Goal: Information Seeking & Learning: Compare options

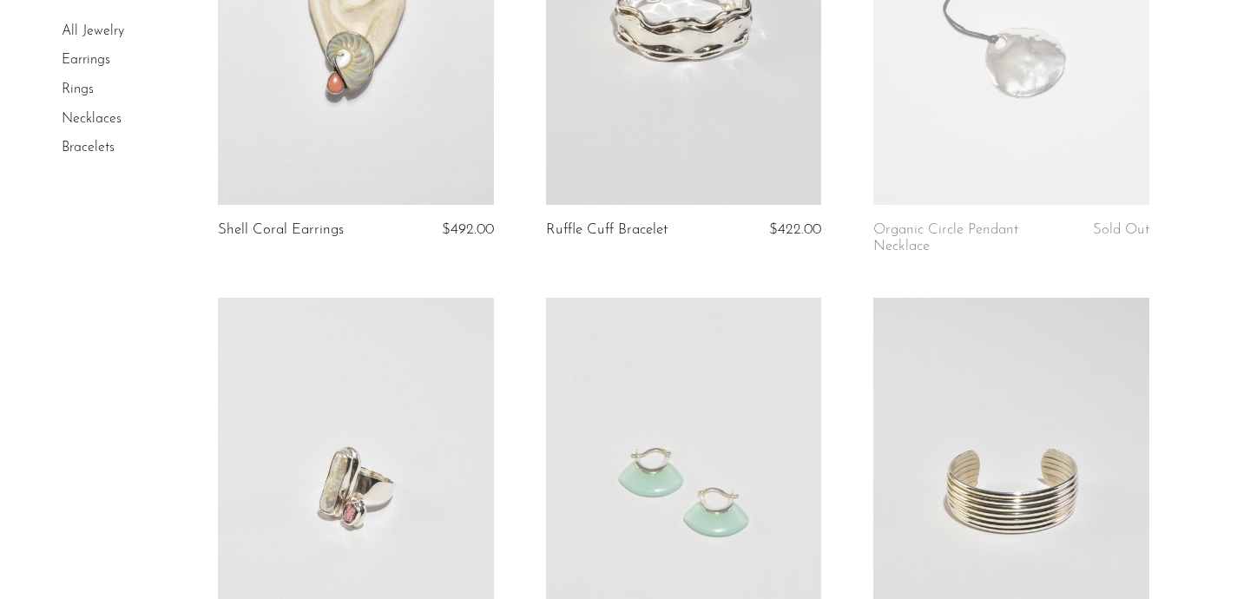
scroll to position [341, 0]
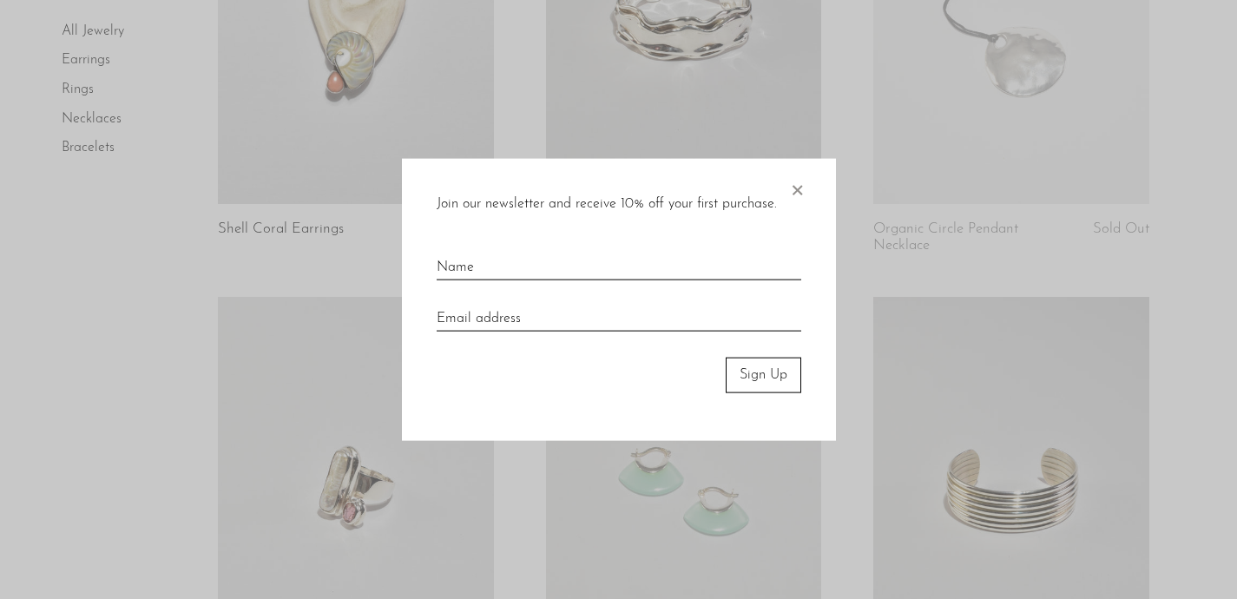
click at [791, 187] on span "×" at bounding box center [796, 187] width 17 height 56
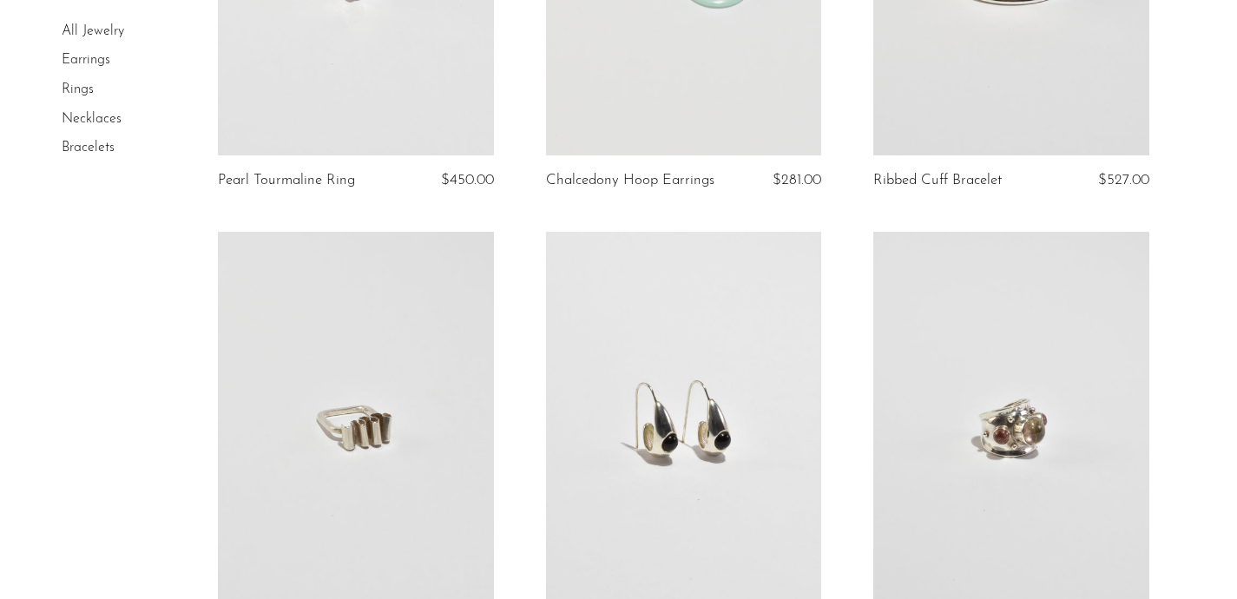
scroll to position [871, 0]
click at [1057, 358] on link at bounding box center [1010, 421] width 275 height 385
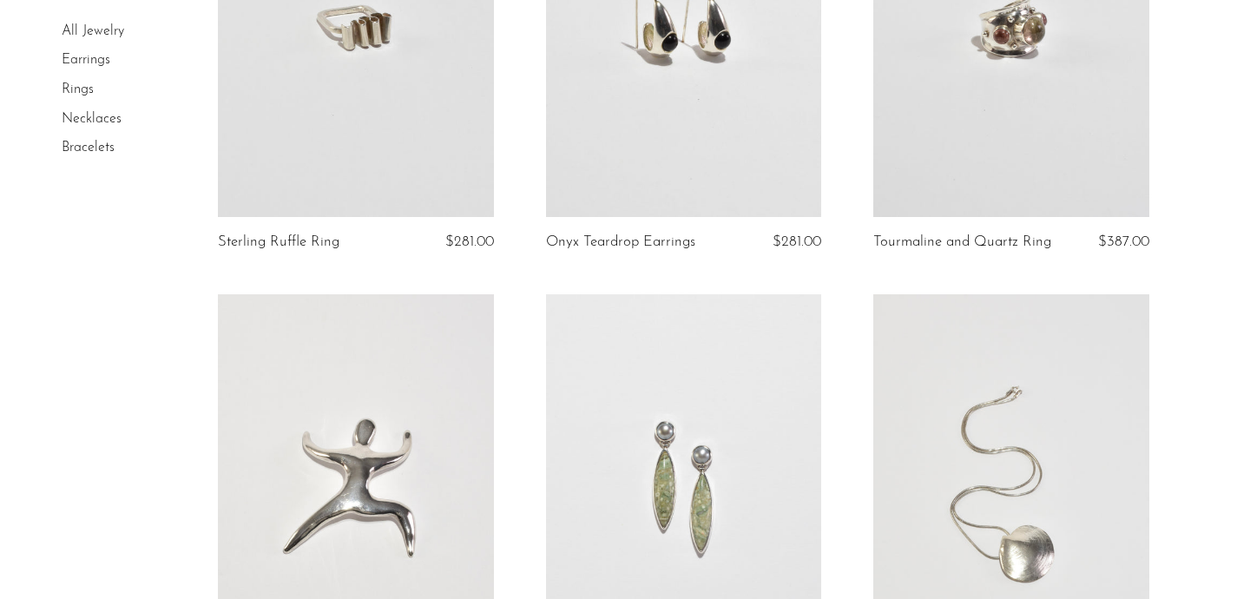
scroll to position [1270, 0]
click at [365, 120] on link at bounding box center [355, 22] width 275 height 385
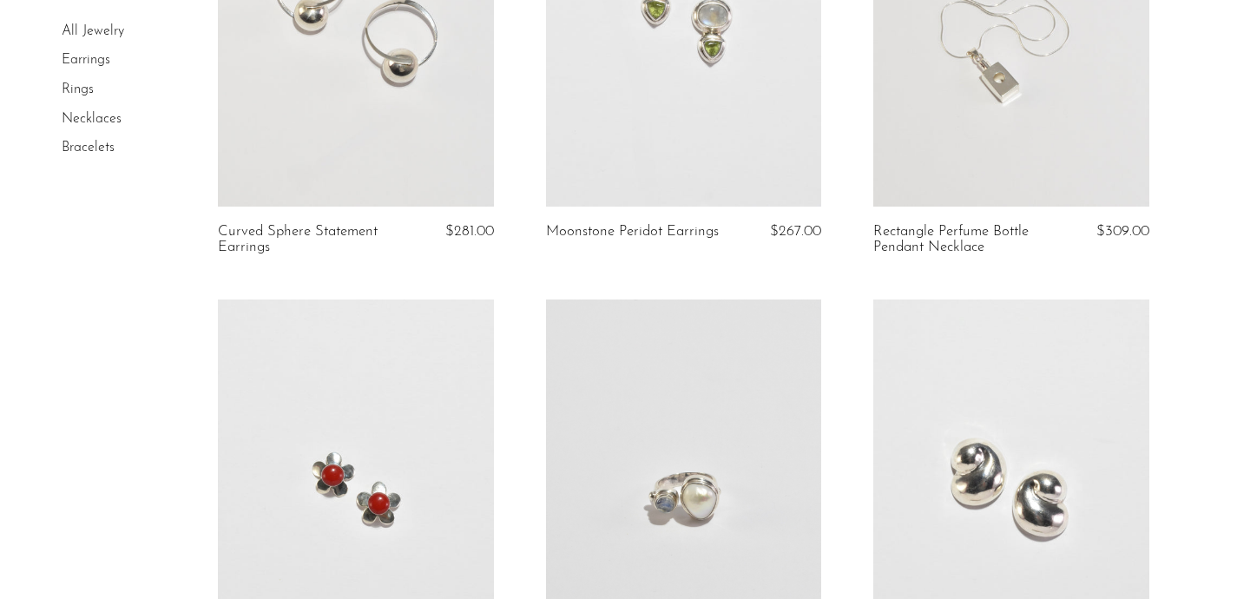
scroll to position [5463, 0]
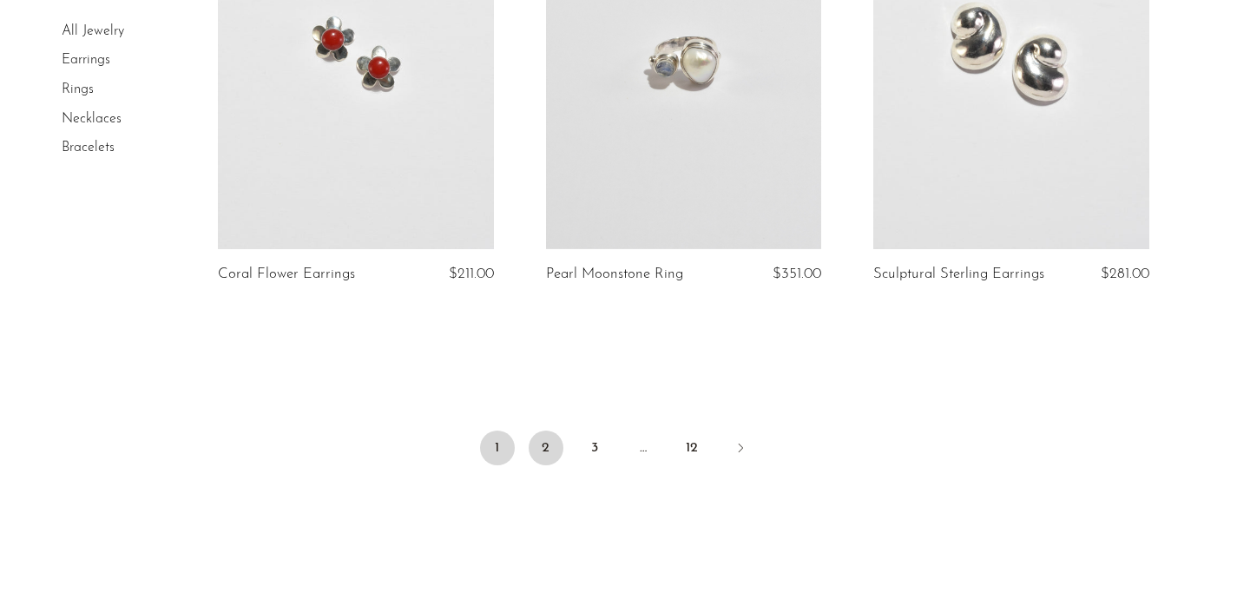
click at [547, 452] on link "2" at bounding box center [545, 447] width 35 height 35
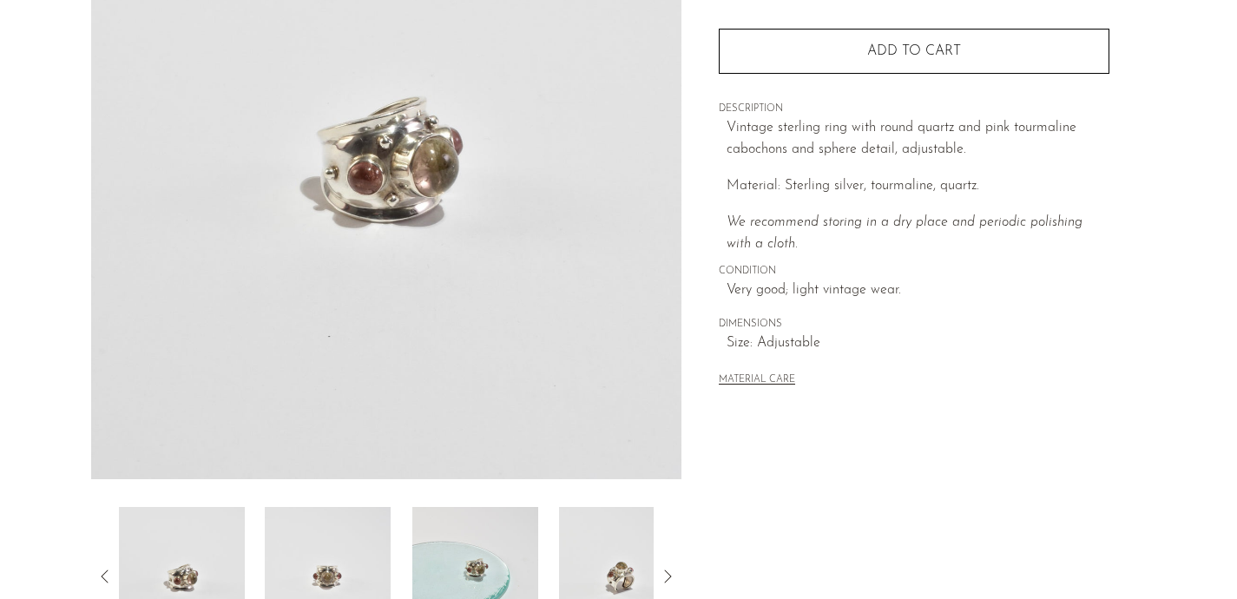
scroll to position [299, 0]
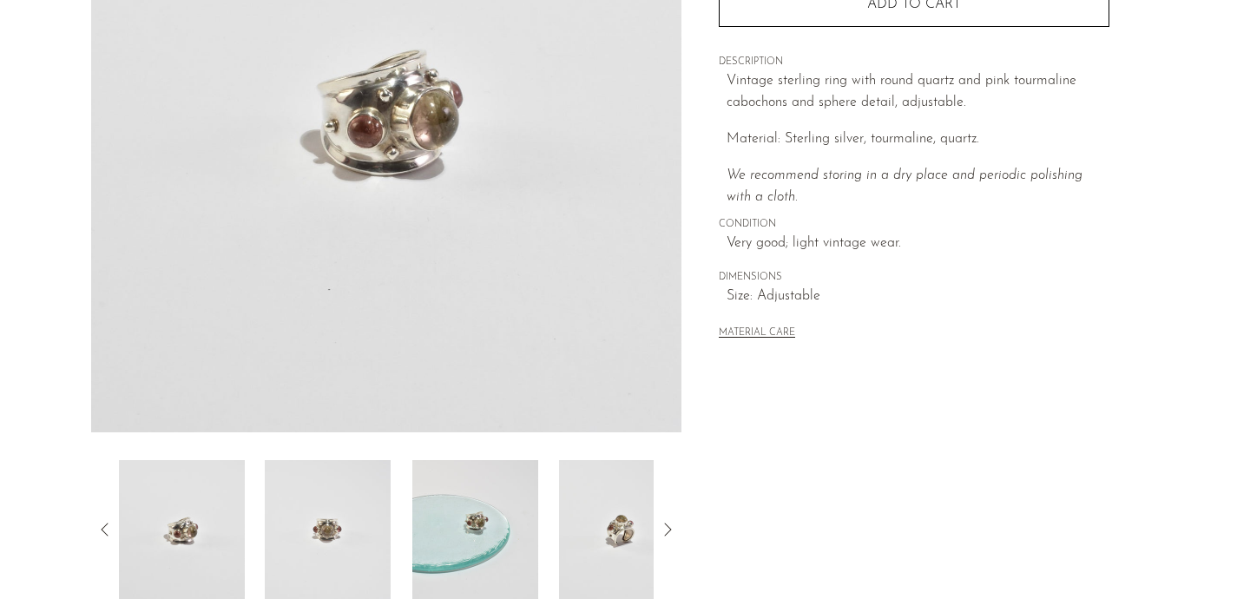
click at [598, 506] on img at bounding box center [622, 529] width 126 height 139
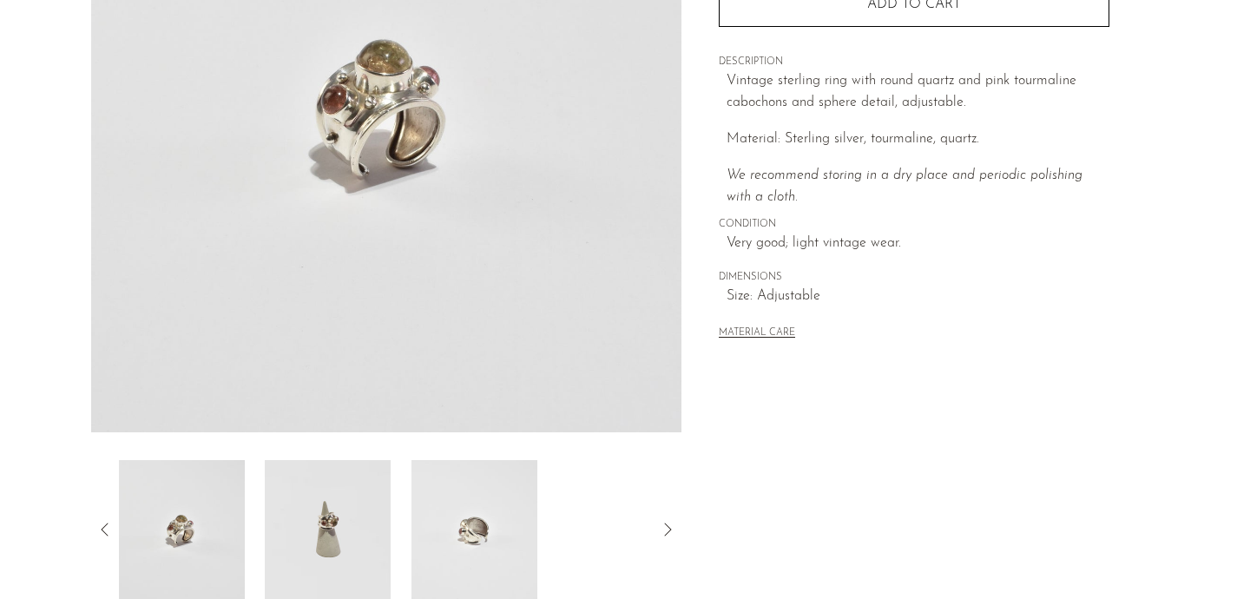
click at [456, 536] on img at bounding box center [474, 529] width 126 height 139
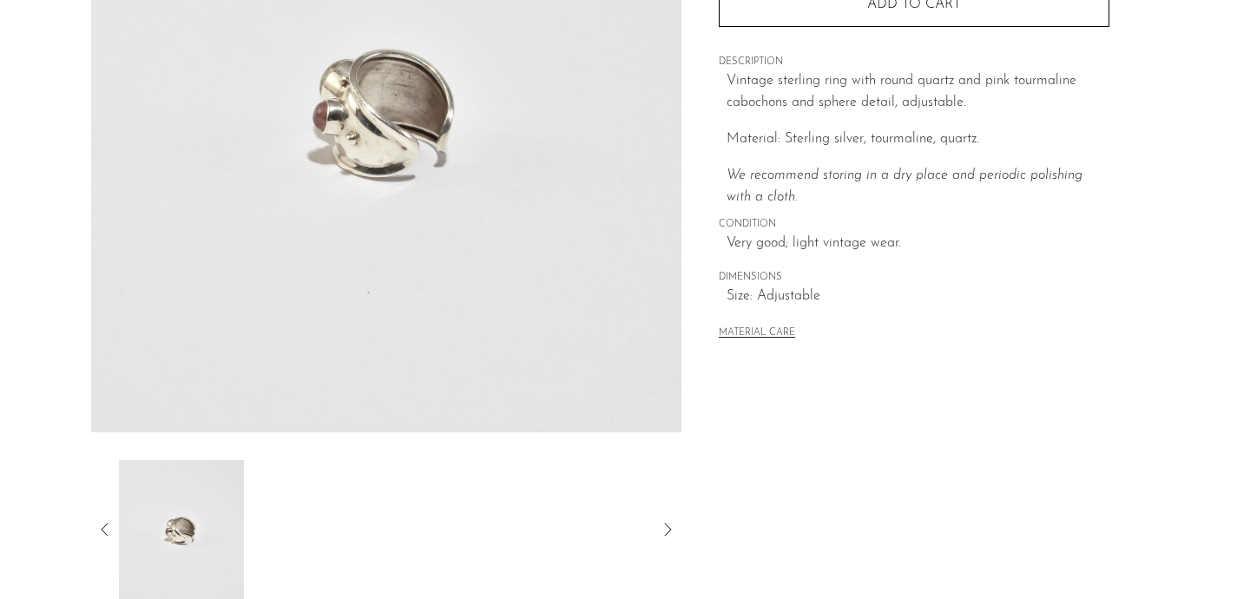
click at [100, 533] on icon at bounding box center [105, 529] width 21 height 21
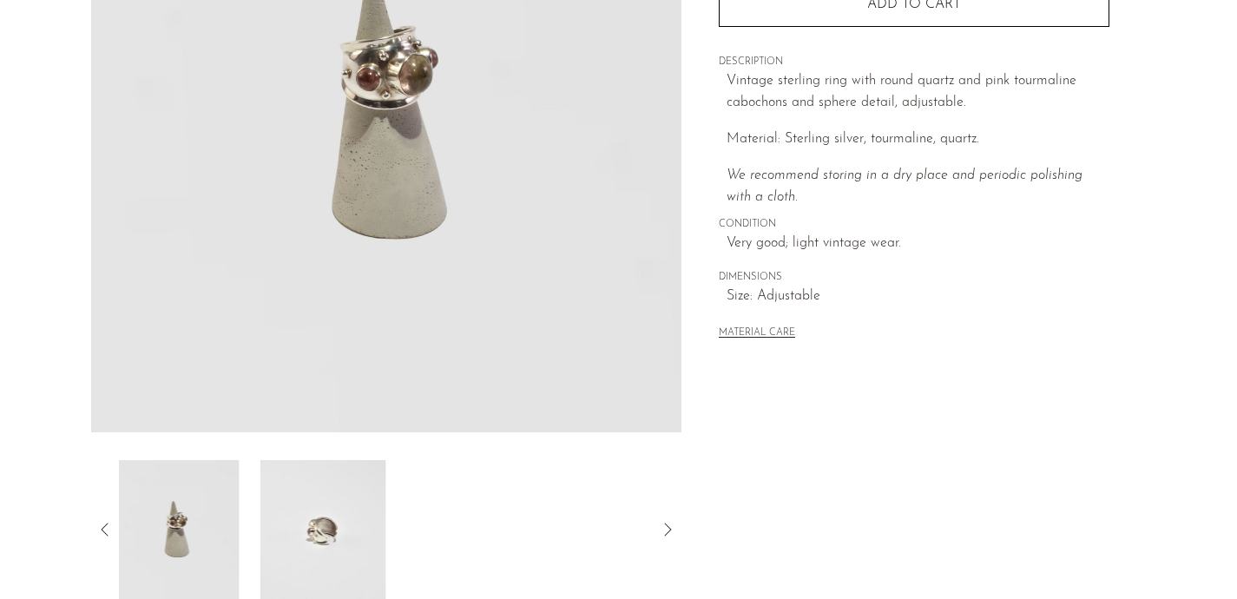
click at [195, 544] on img at bounding box center [177, 529] width 126 height 139
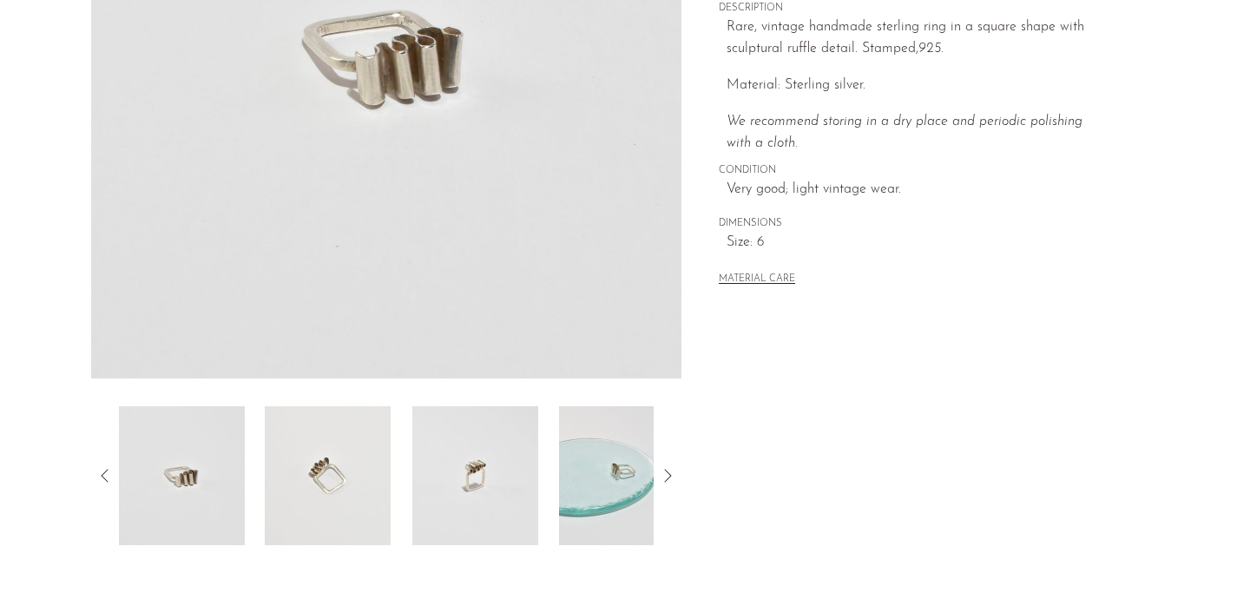
scroll to position [372, 0]
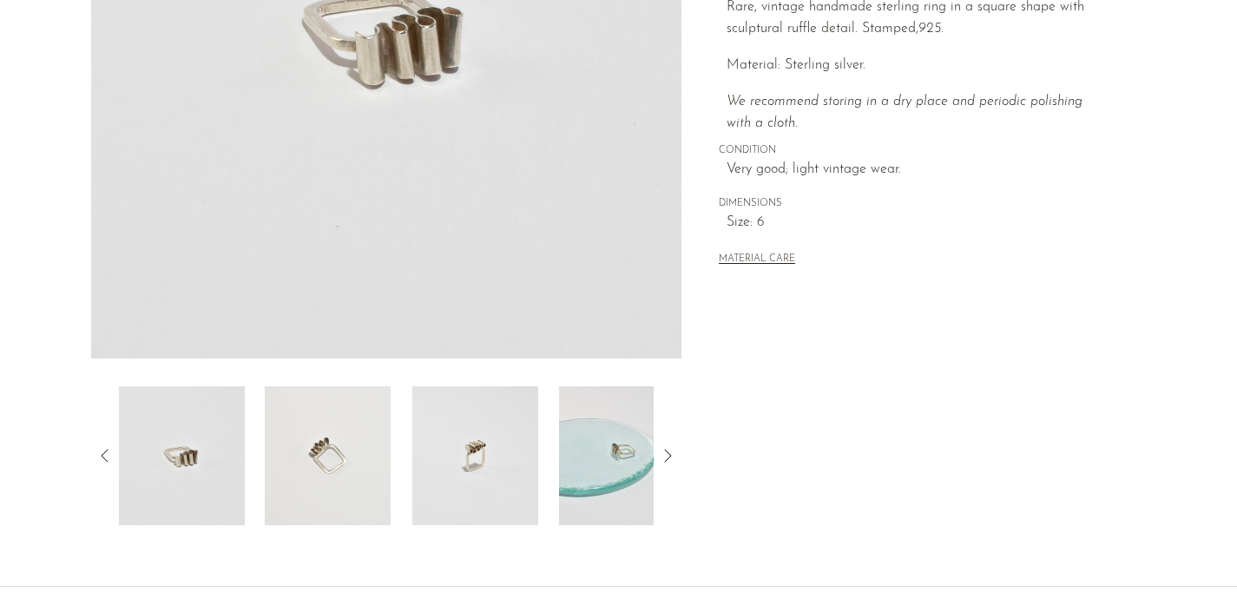
click at [327, 446] on img at bounding box center [328, 455] width 126 height 139
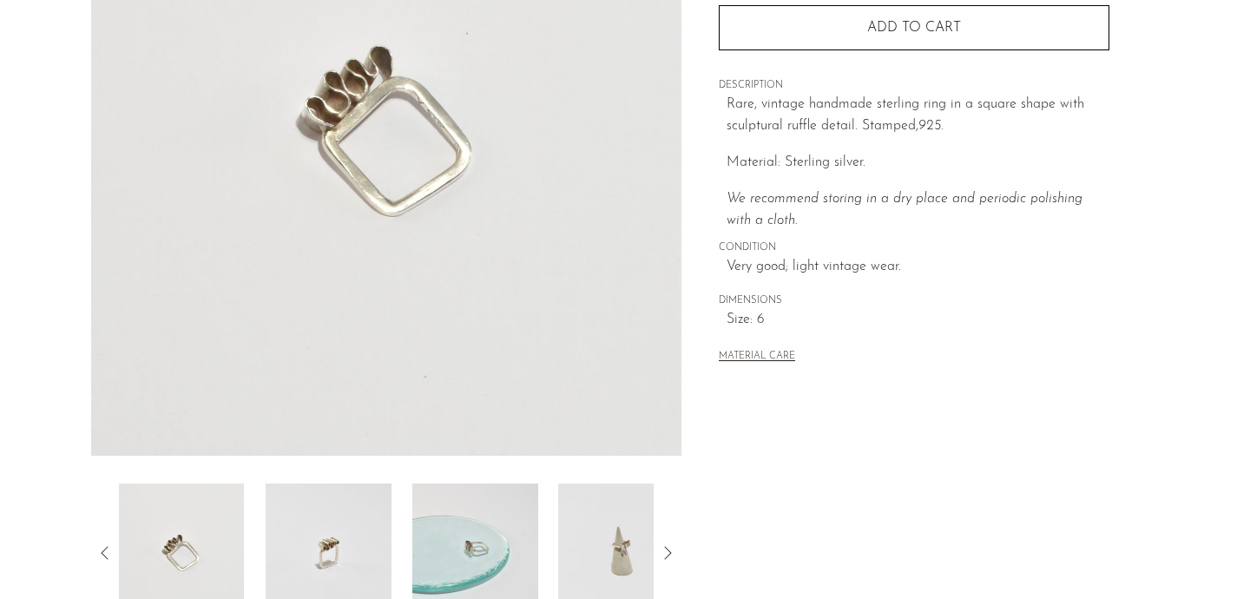
scroll to position [271, 0]
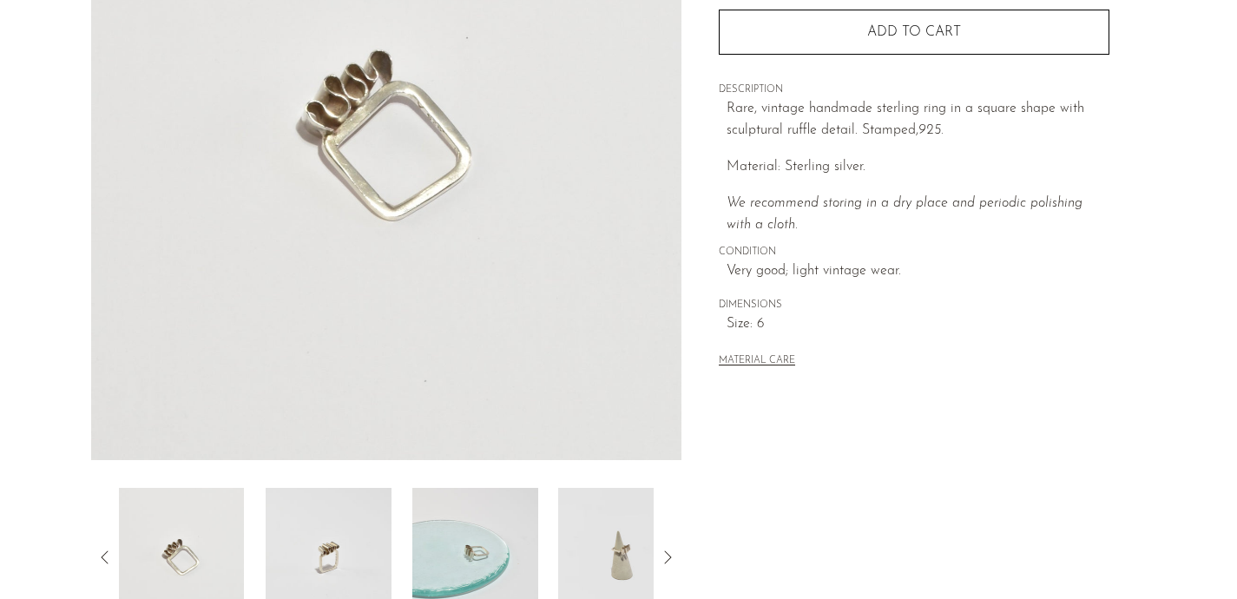
click at [361, 574] on img at bounding box center [329, 557] width 126 height 139
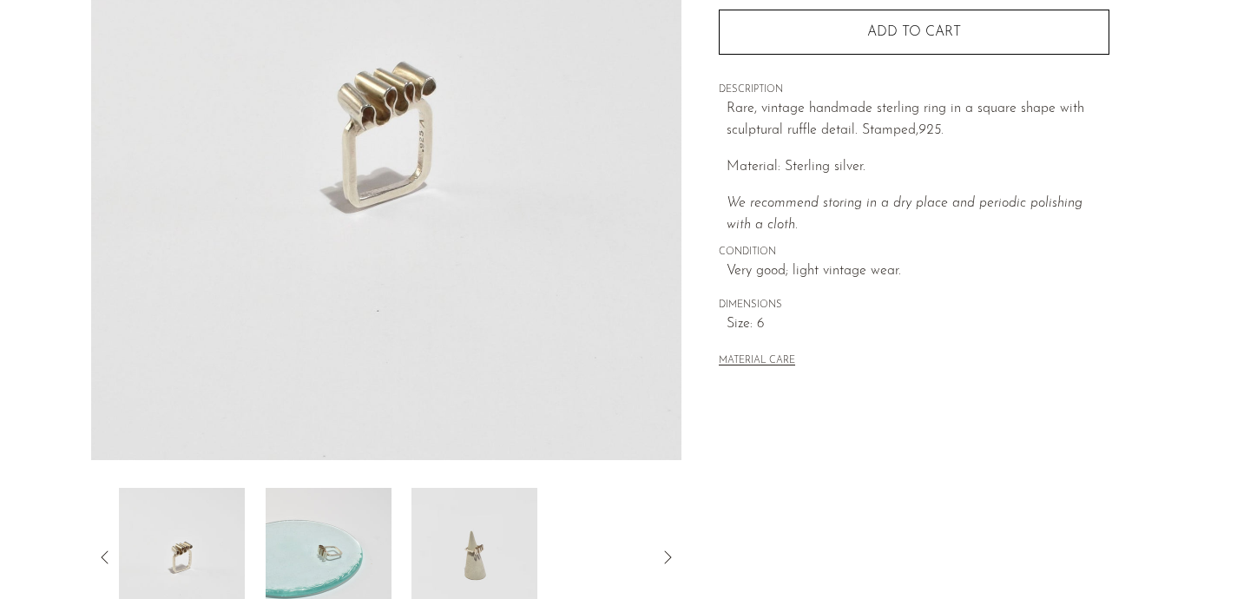
click at [471, 536] on img at bounding box center [474, 557] width 126 height 139
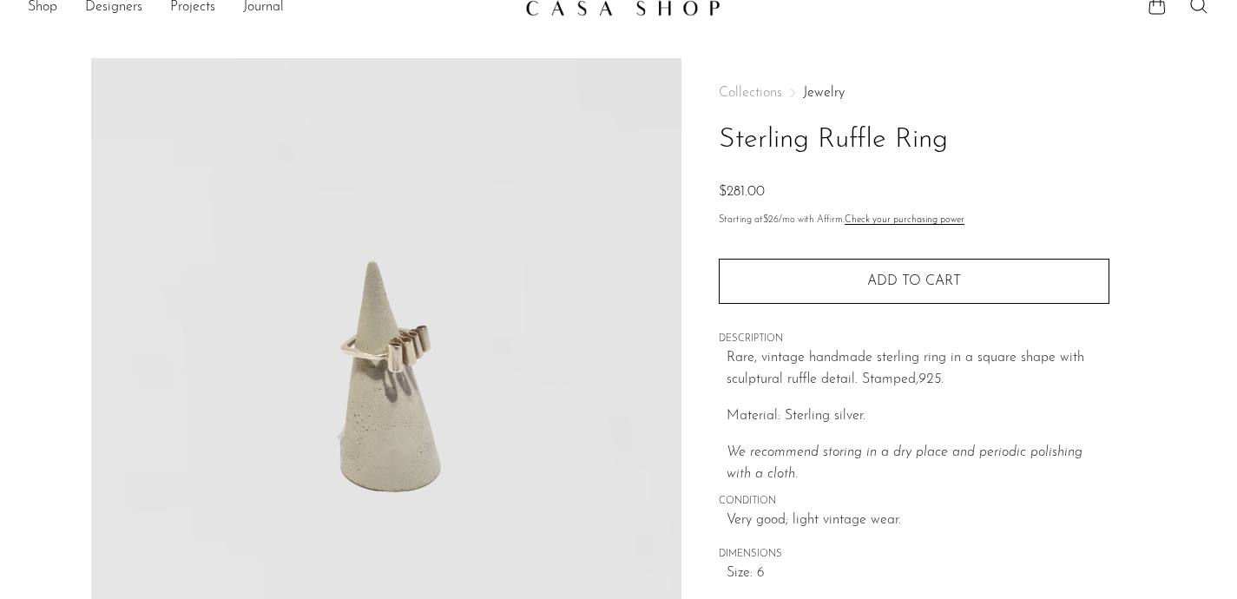
scroll to position [0, 0]
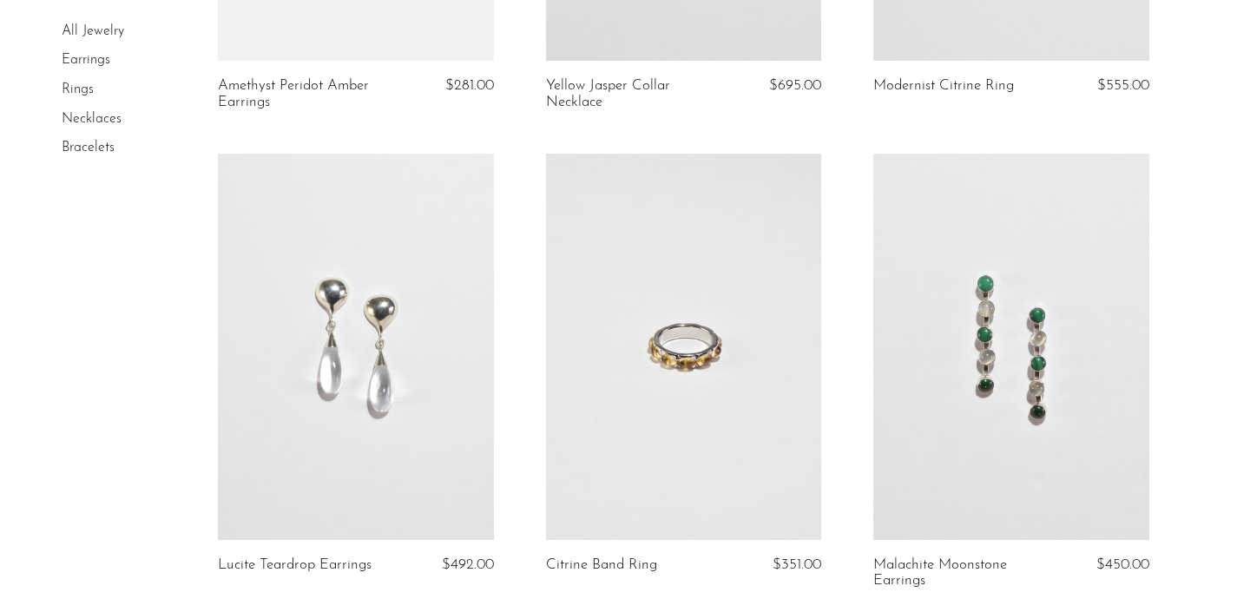
scroll to position [4219, 0]
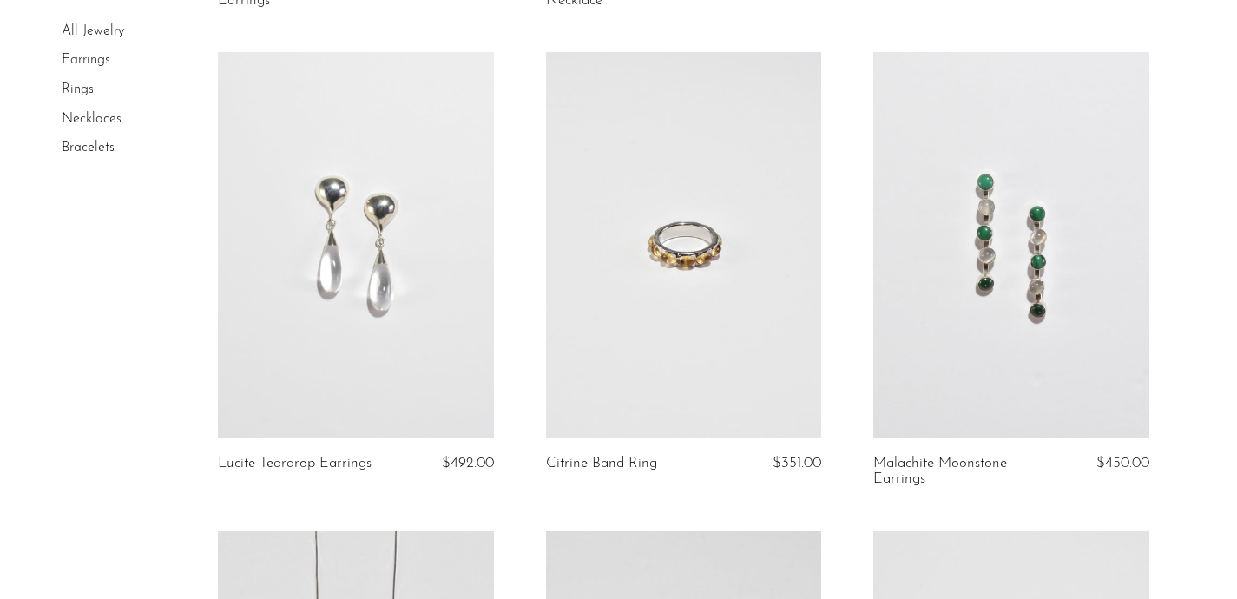
click at [754, 374] on link at bounding box center [683, 244] width 275 height 385
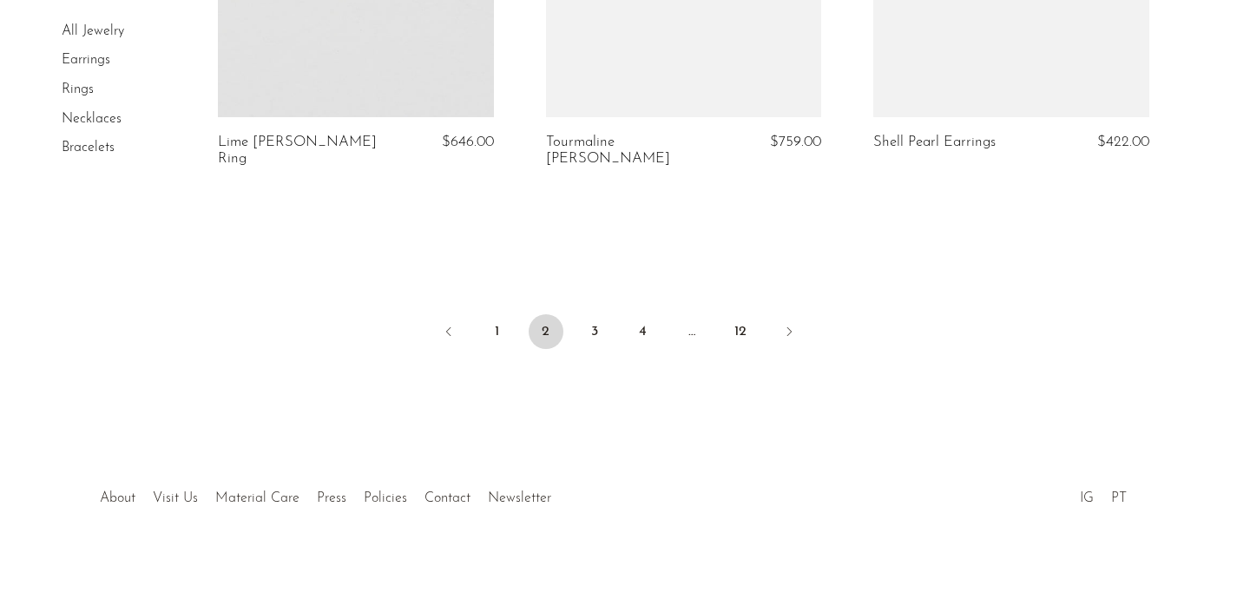
scroll to position [5594, 0]
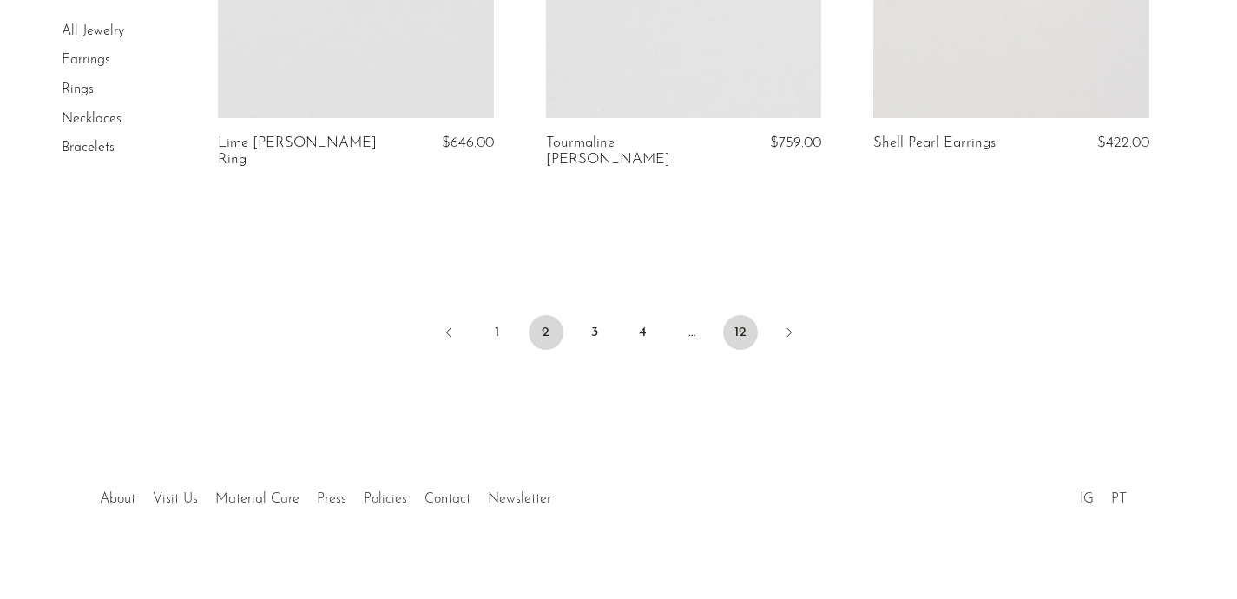
click at [742, 315] on link "12" at bounding box center [740, 332] width 35 height 35
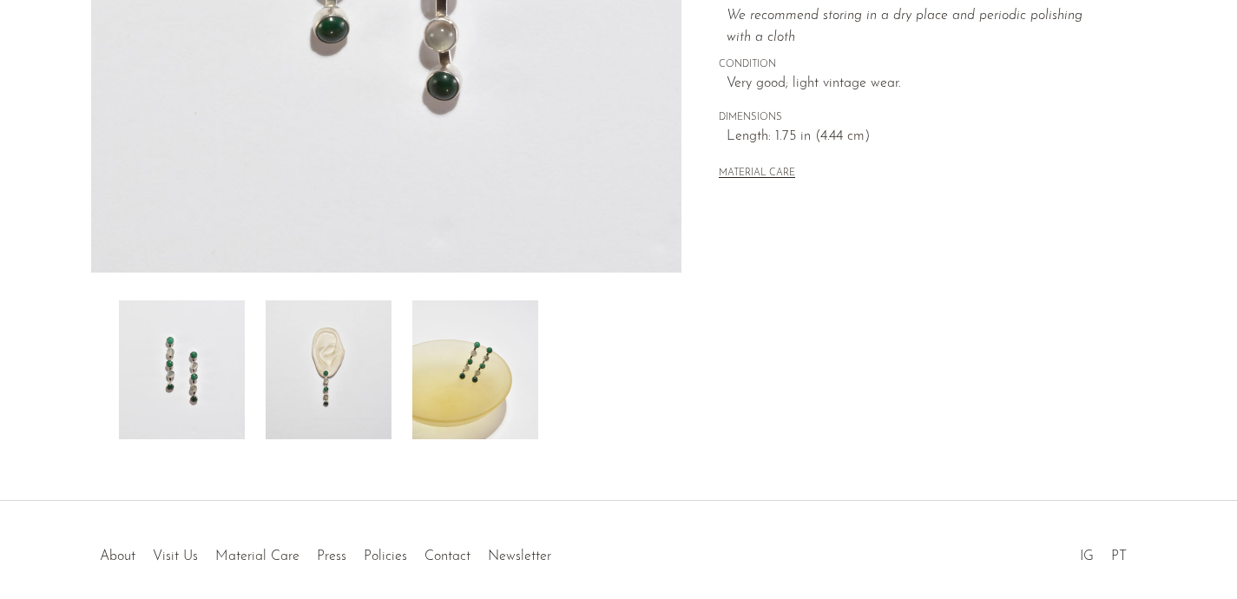
scroll to position [460, 0]
click at [487, 351] on img at bounding box center [475, 368] width 126 height 139
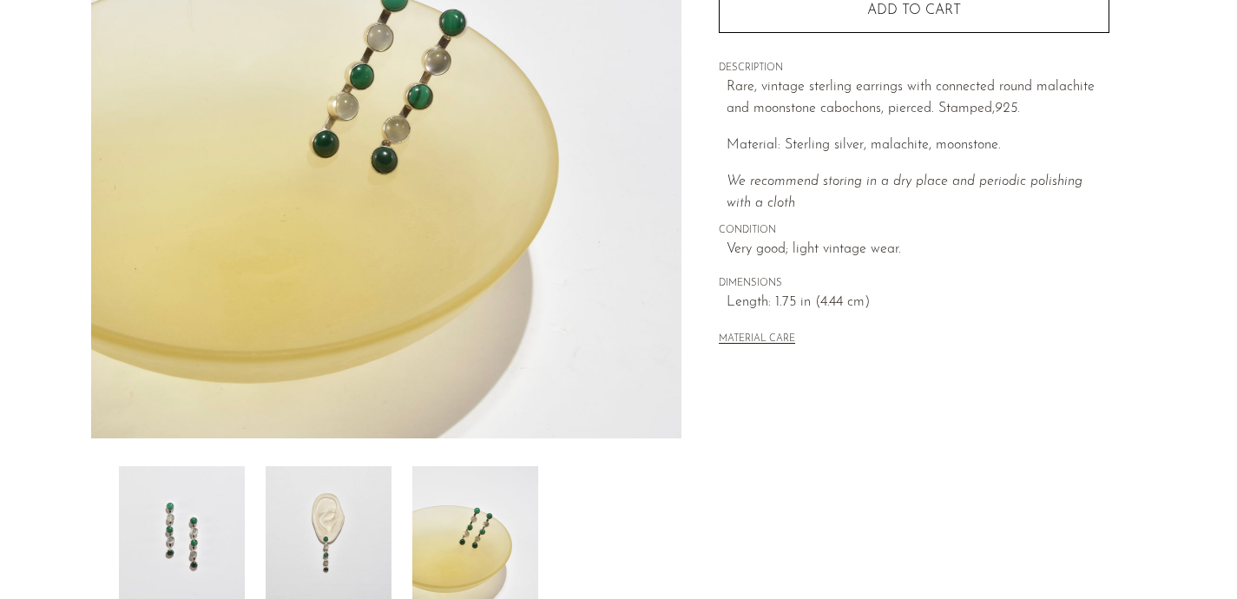
scroll to position [289, 0]
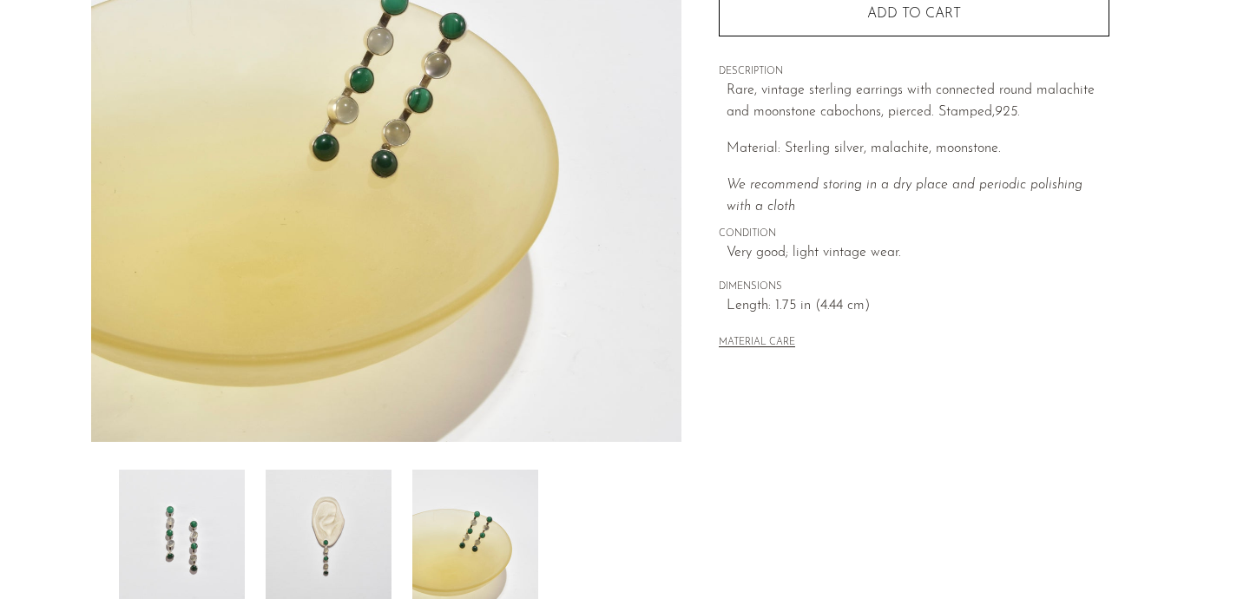
click at [339, 496] on img at bounding box center [329, 538] width 126 height 139
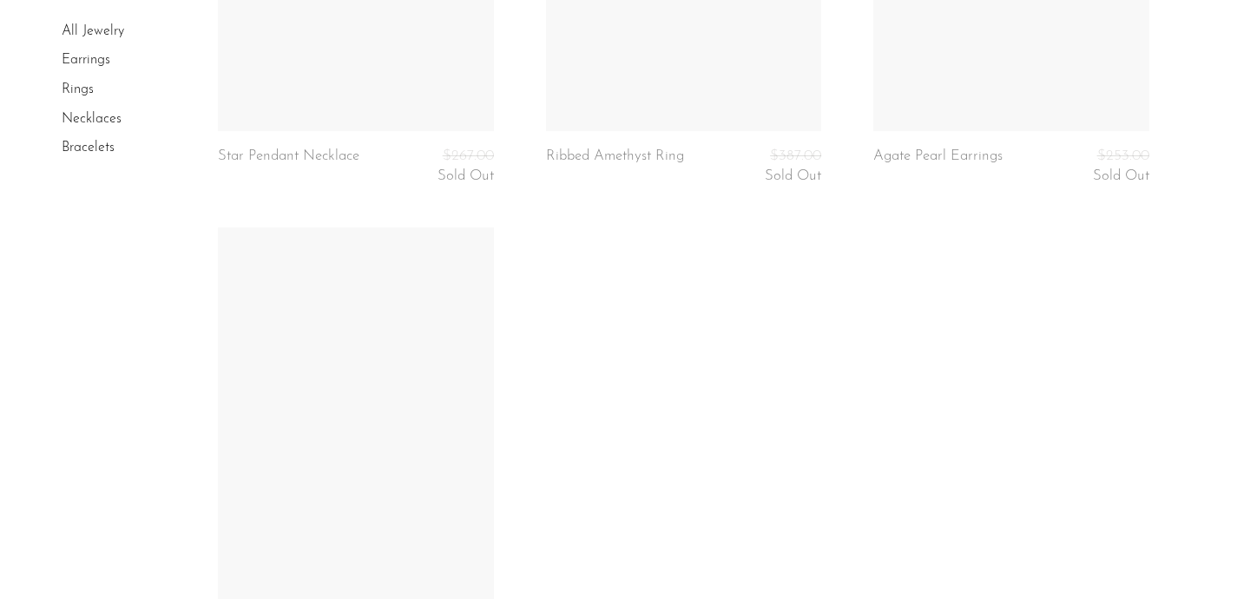
scroll to position [4731, 0]
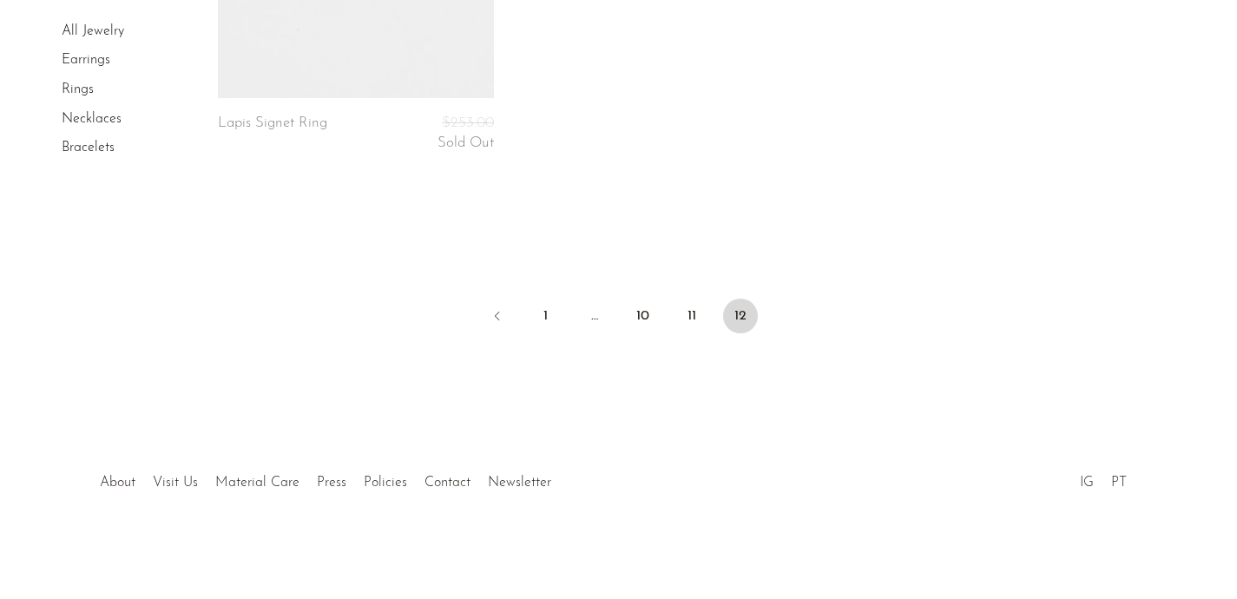
click at [94, 58] on link "Earrings" at bounding box center [86, 61] width 49 height 14
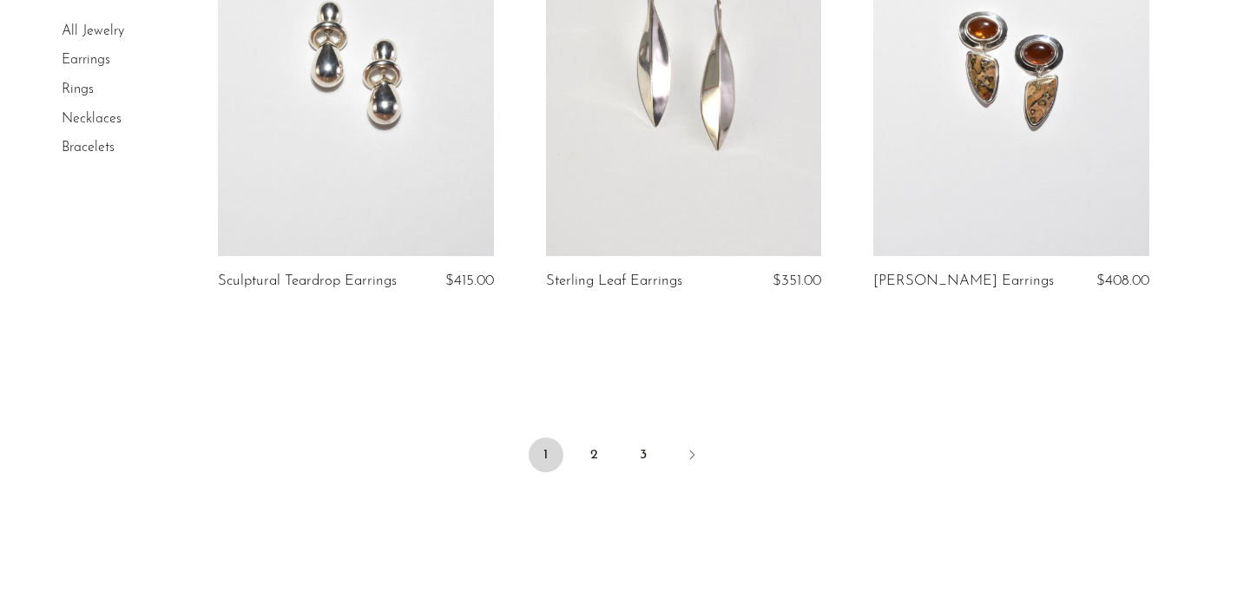
scroll to position [5563, 0]
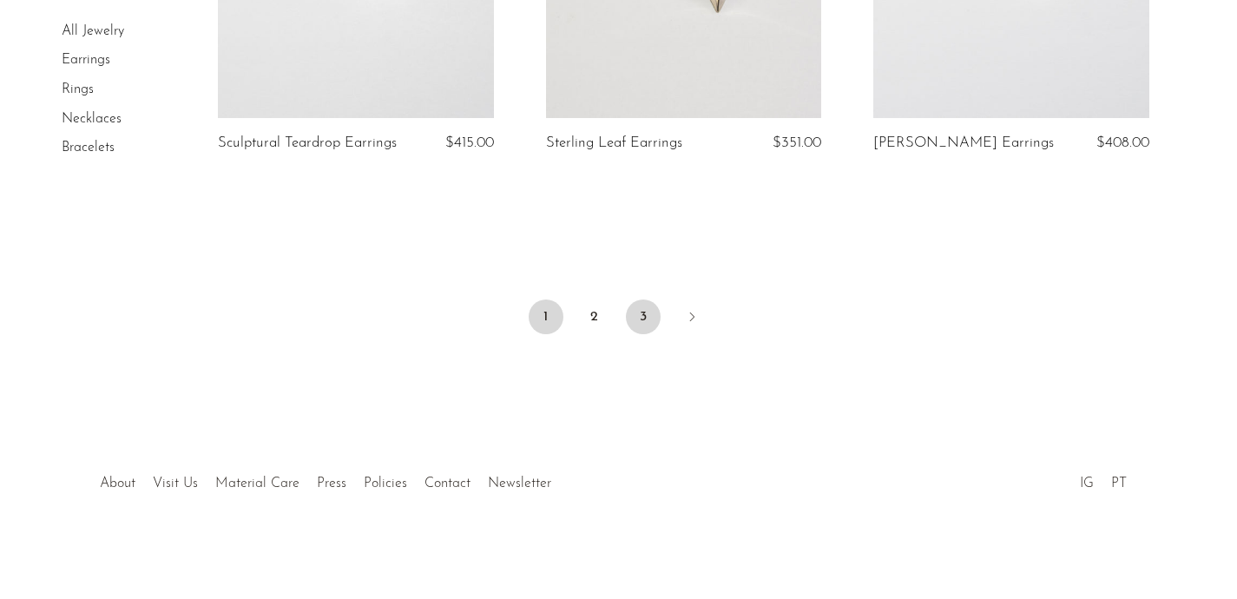
click at [643, 314] on link "3" at bounding box center [643, 316] width 35 height 35
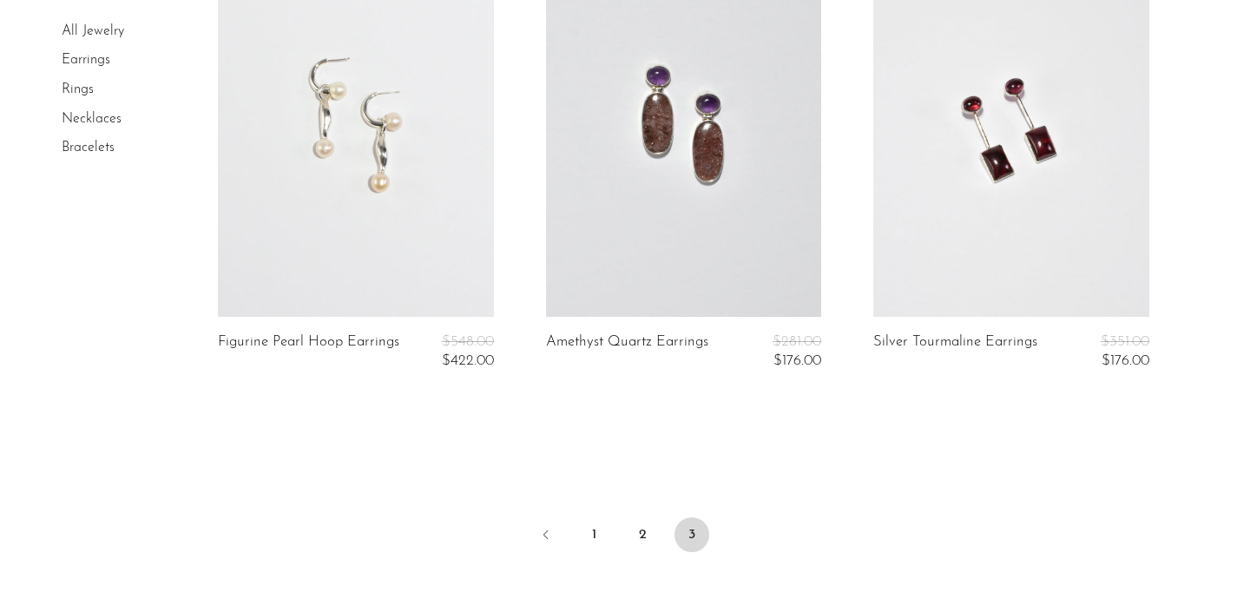
scroll to position [2812, 0]
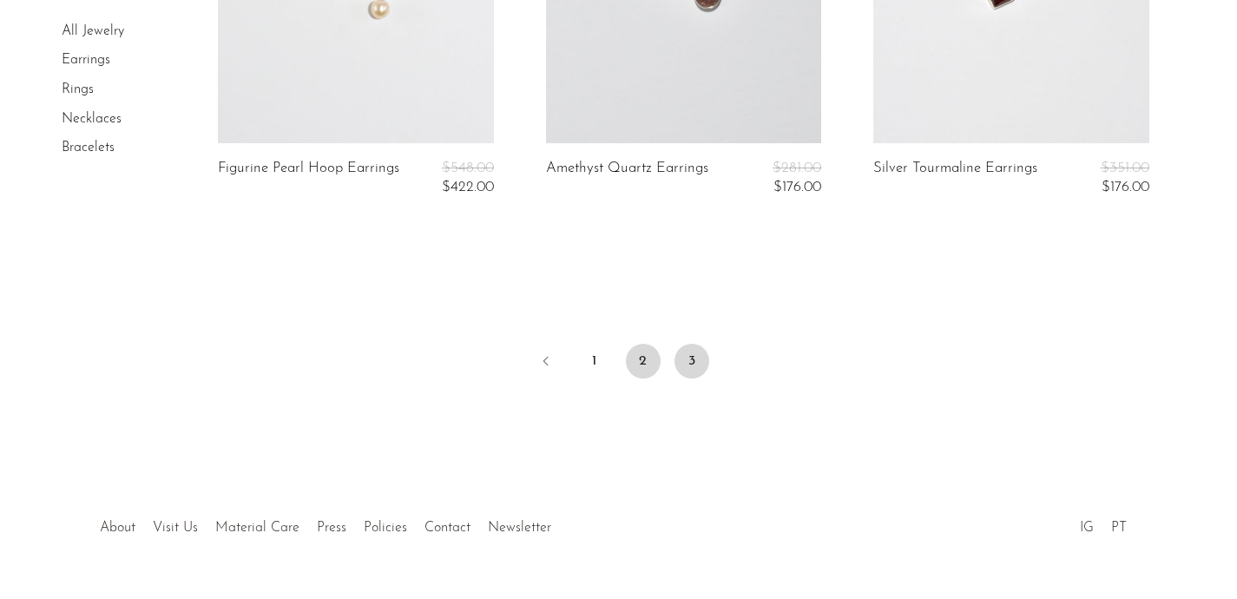
click at [651, 358] on link "2" at bounding box center [643, 361] width 35 height 35
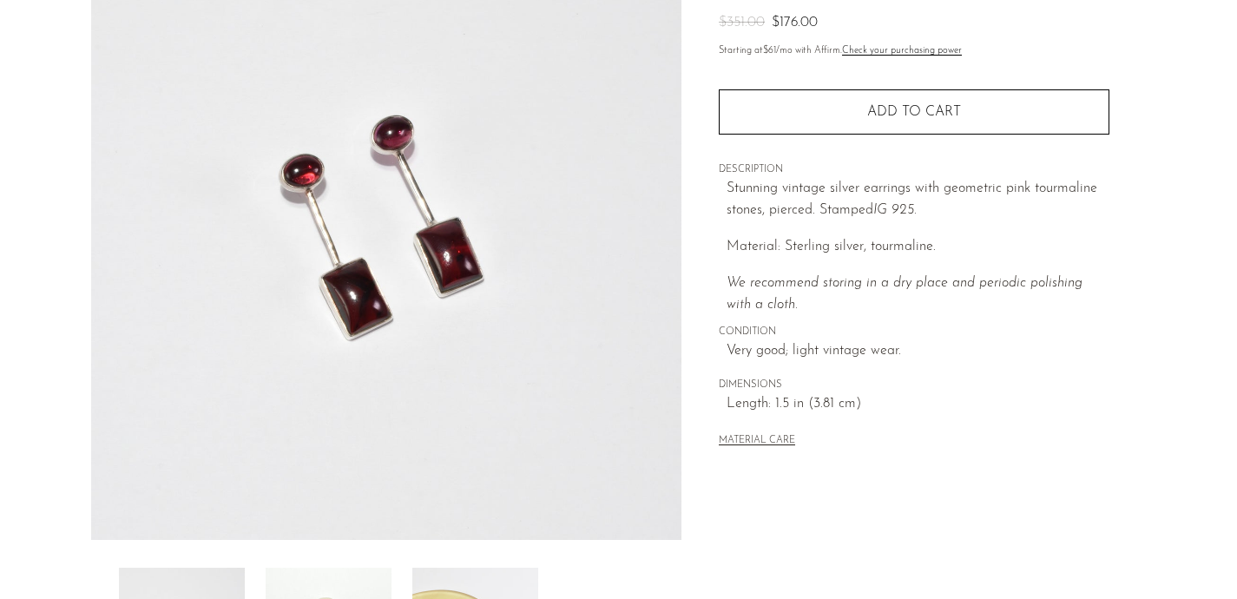
scroll to position [226, 0]
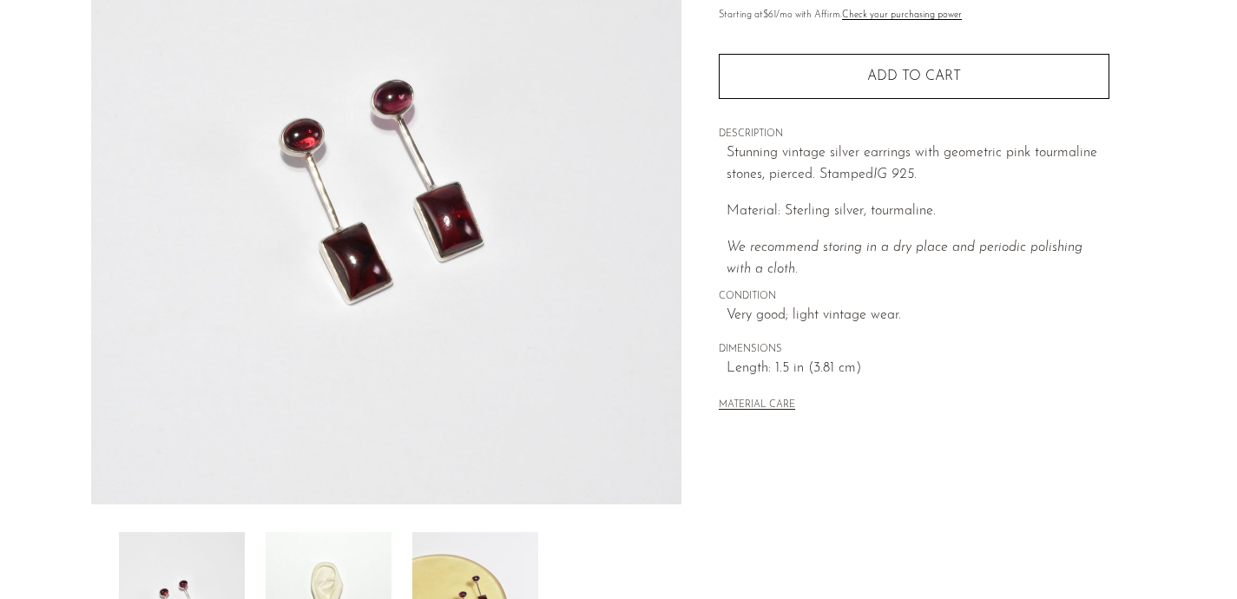
click at [351, 566] on img at bounding box center [329, 601] width 126 height 139
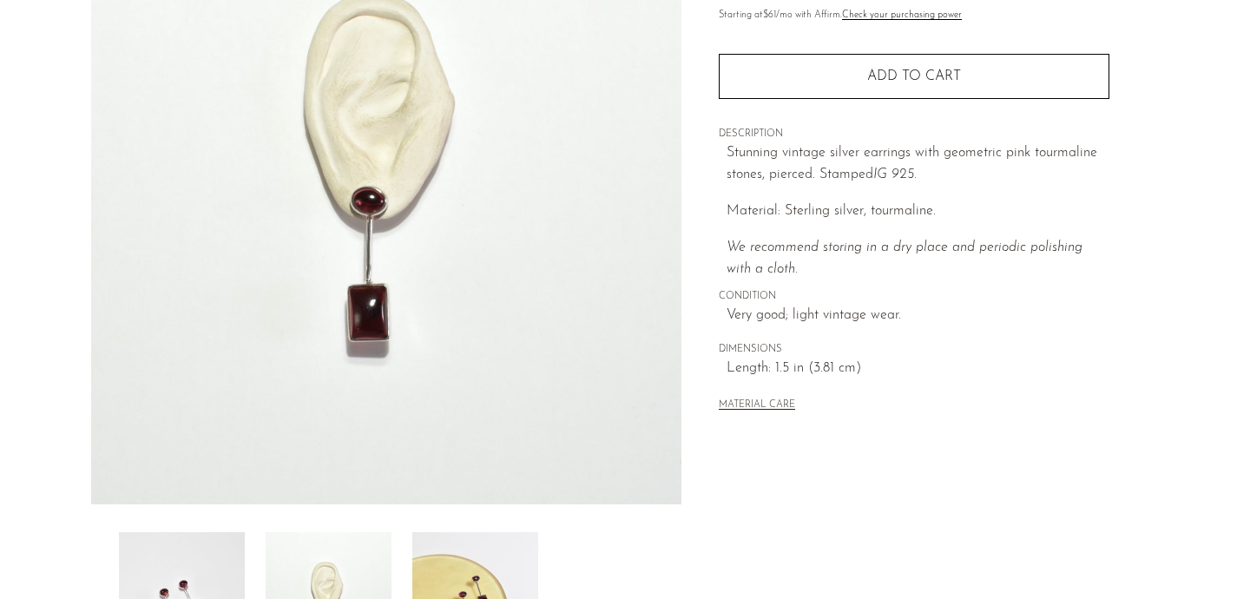
click at [476, 566] on img at bounding box center [475, 601] width 126 height 139
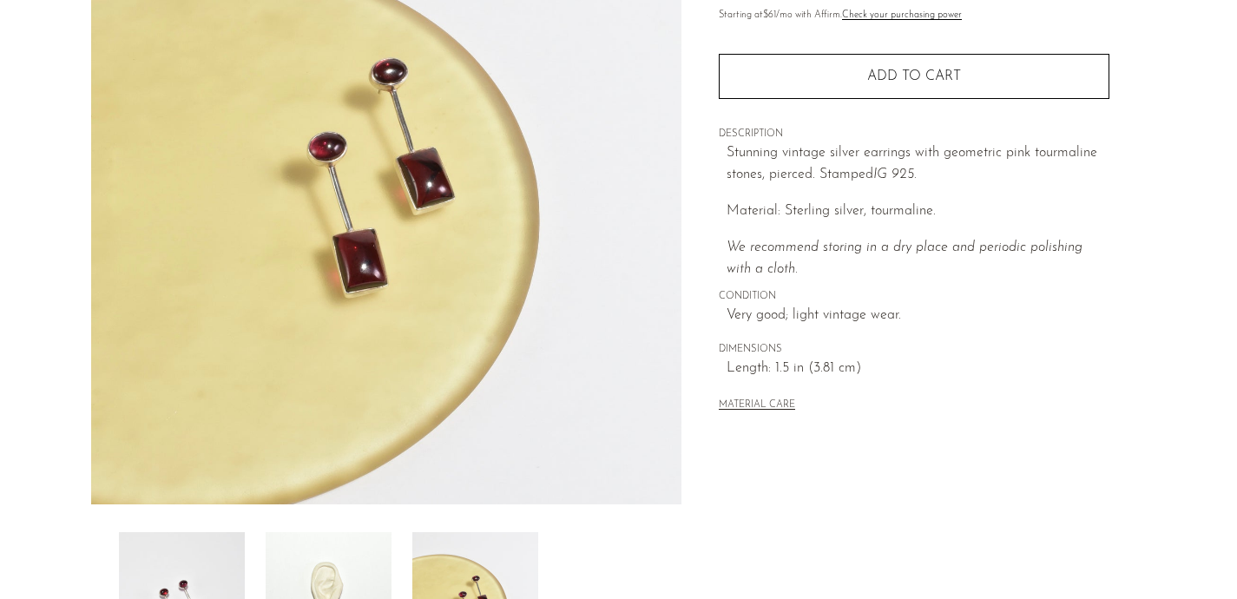
click at [357, 563] on img at bounding box center [329, 601] width 126 height 139
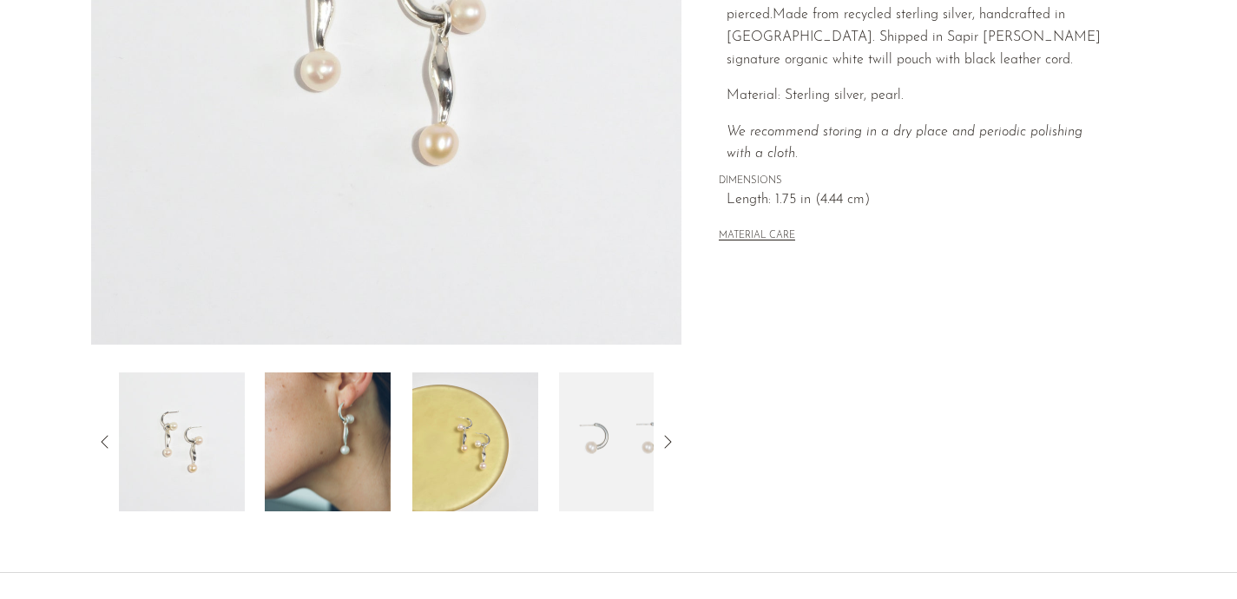
click at [366, 439] on img at bounding box center [328, 441] width 126 height 139
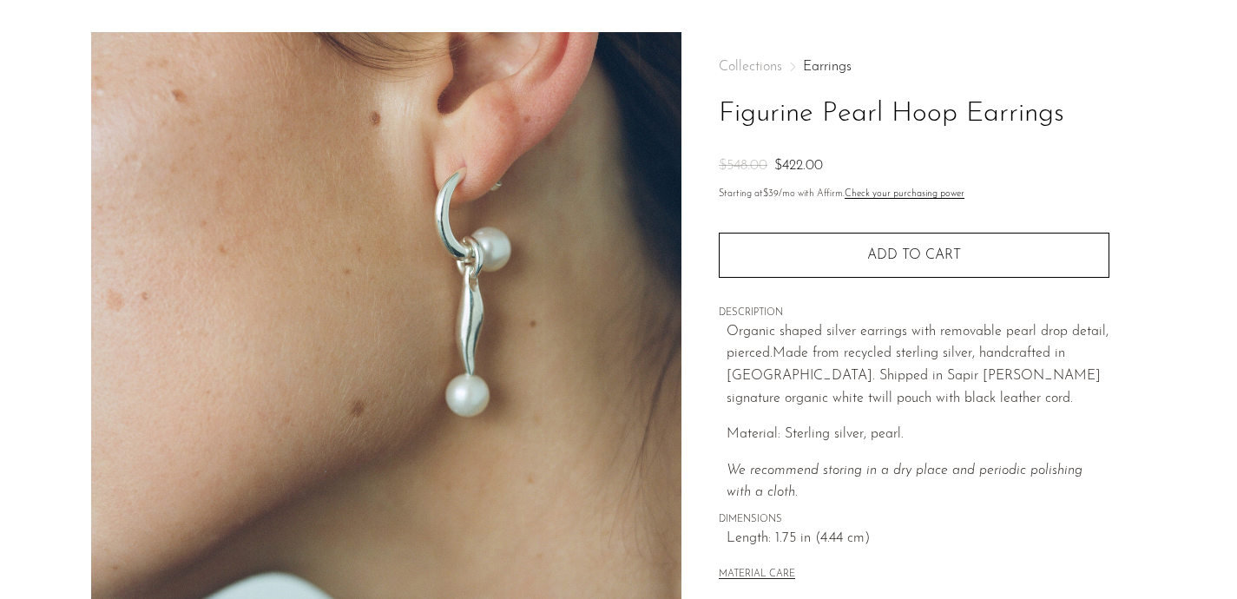
scroll to position [32, 0]
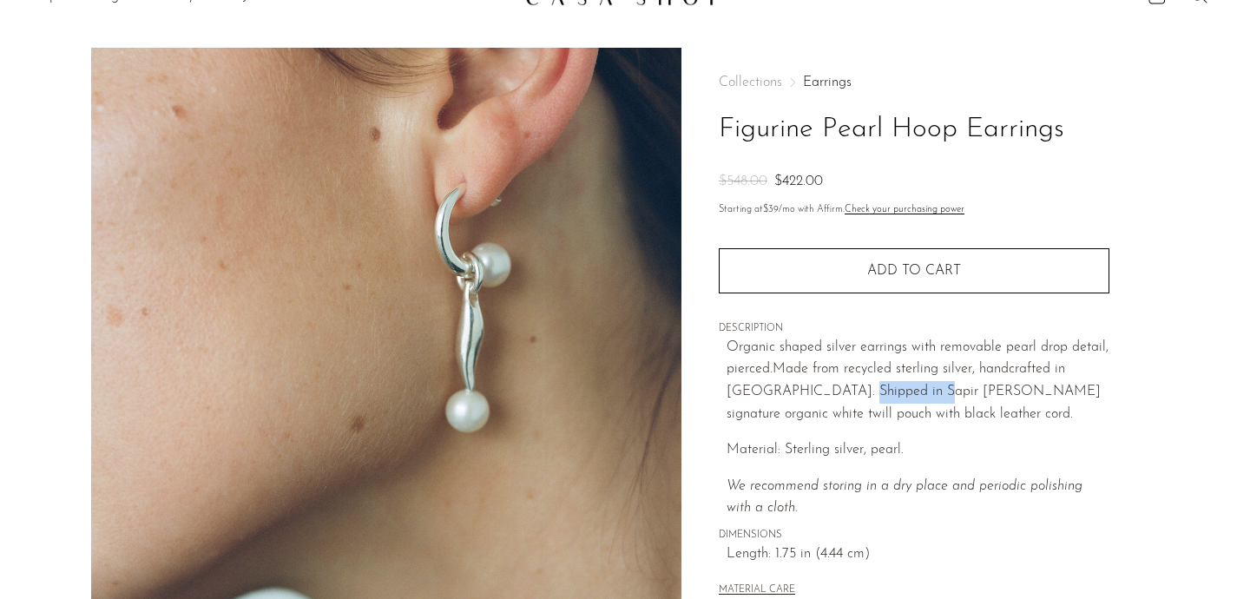
drag, startPoint x: 870, startPoint y: 390, endPoint x: 796, endPoint y: 388, distance: 73.8
click at [796, 388] on p "Organic shaped silver earrings with removable pearl drop detail, pierced. Made …" at bounding box center [917, 381] width 383 height 89
copy p "Sapir Bachar"
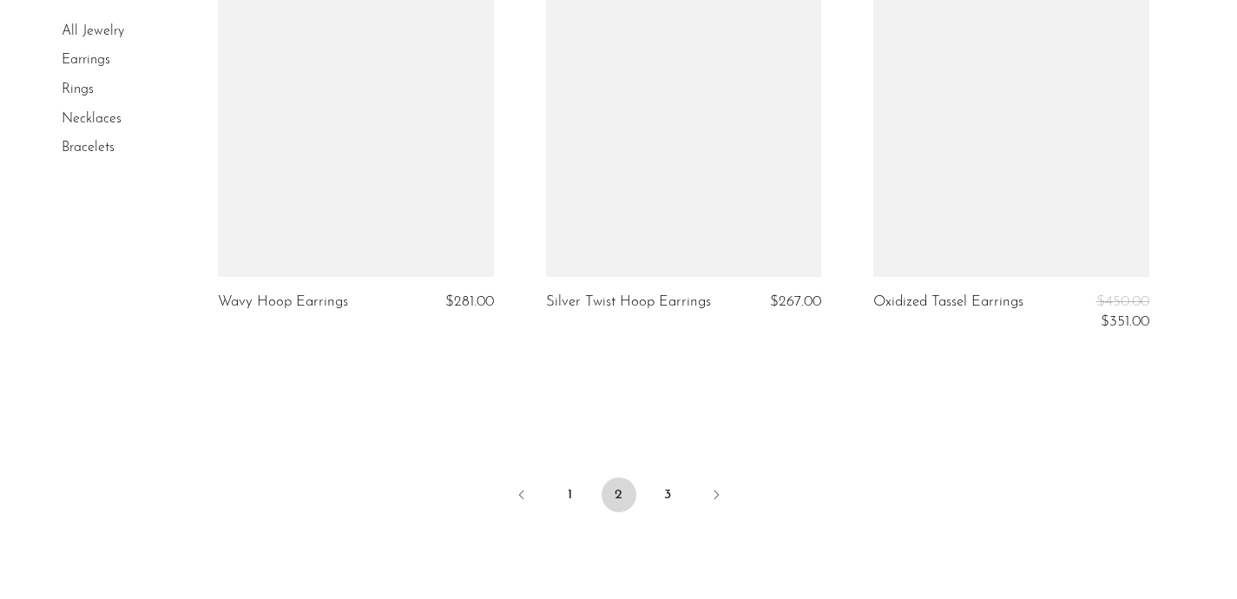
scroll to position [5653, 0]
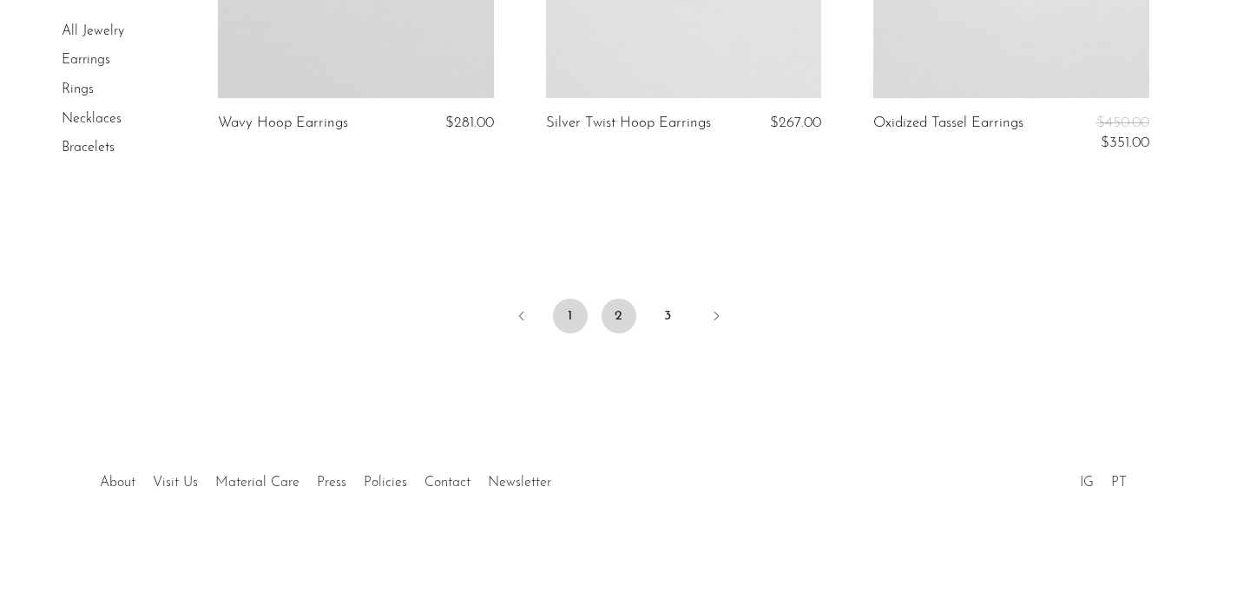
click at [577, 329] on link "1" at bounding box center [570, 316] width 35 height 35
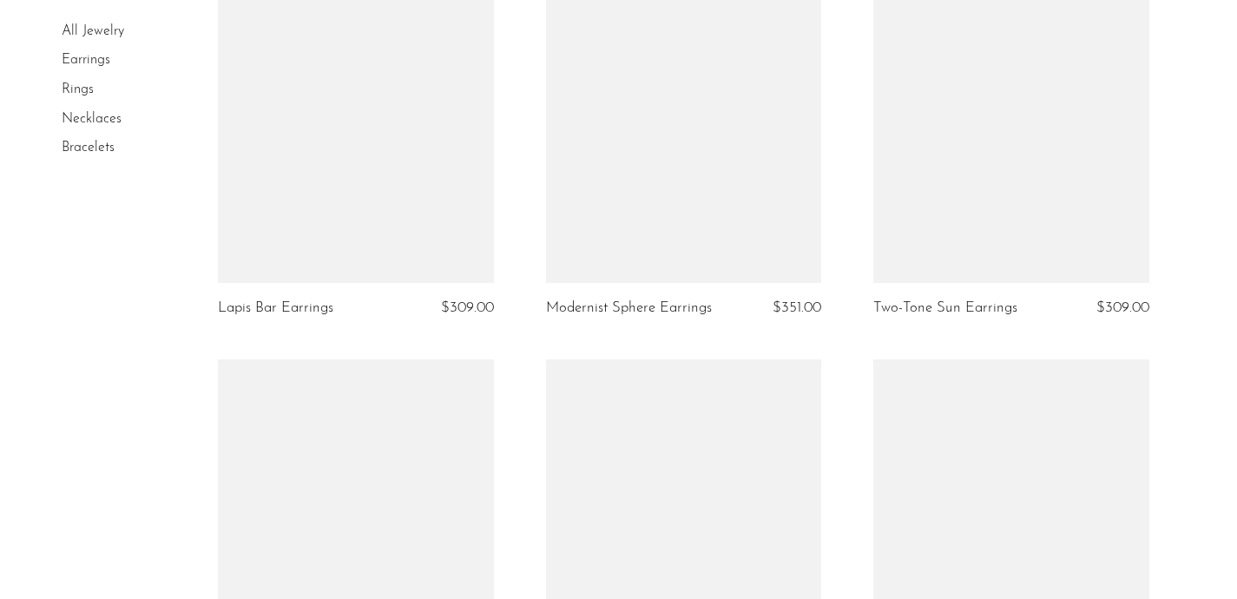
scroll to position [4926, 0]
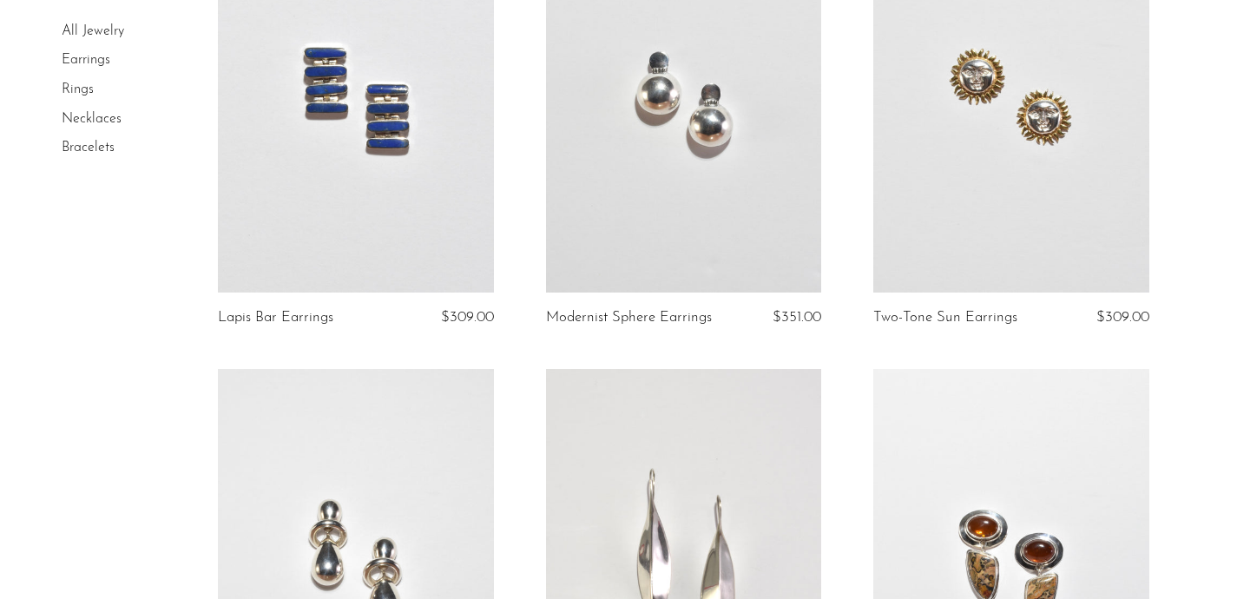
click at [703, 156] on link at bounding box center [683, 98] width 275 height 385
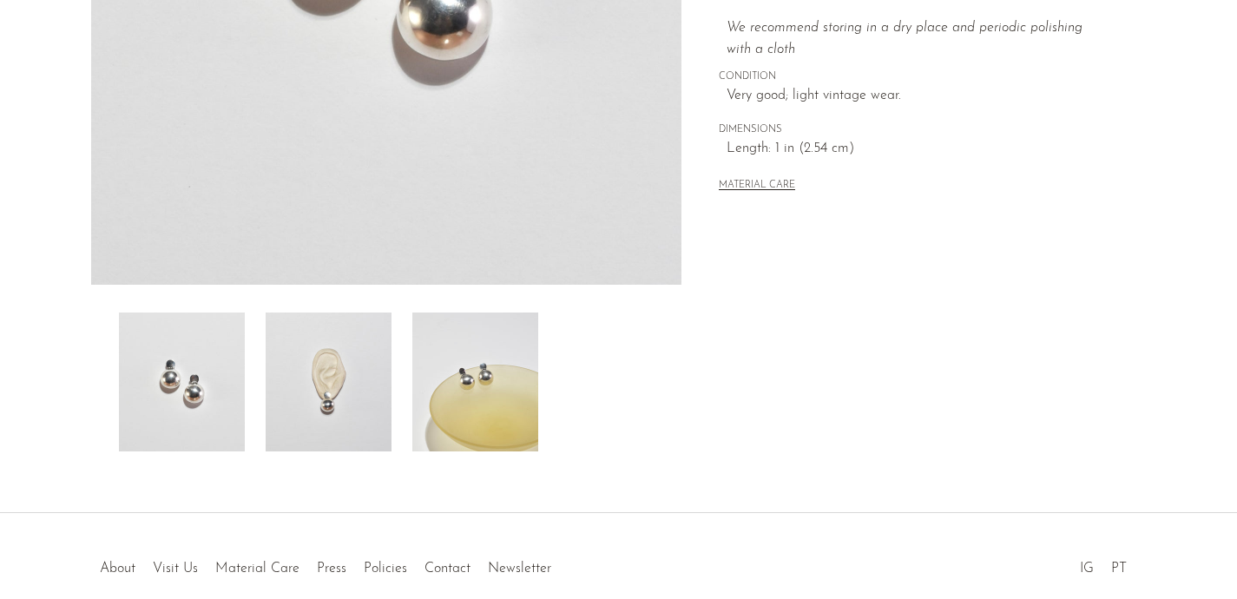
scroll to position [454, 0]
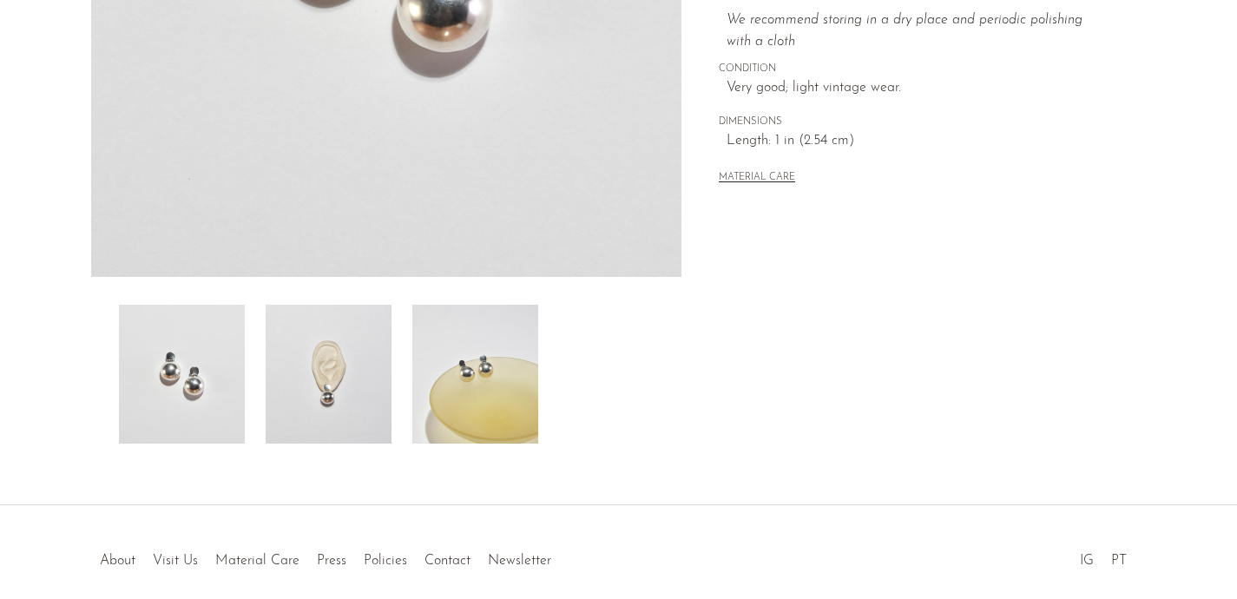
click at [345, 385] on img at bounding box center [329, 374] width 126 height 139
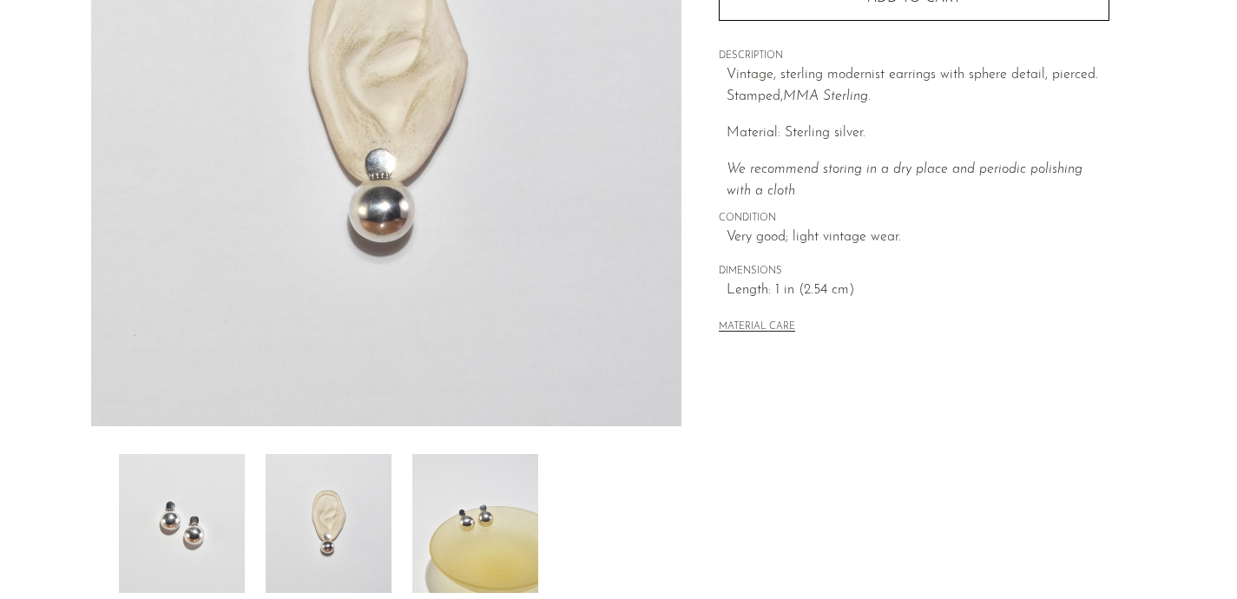
scroll to position [265, 0]
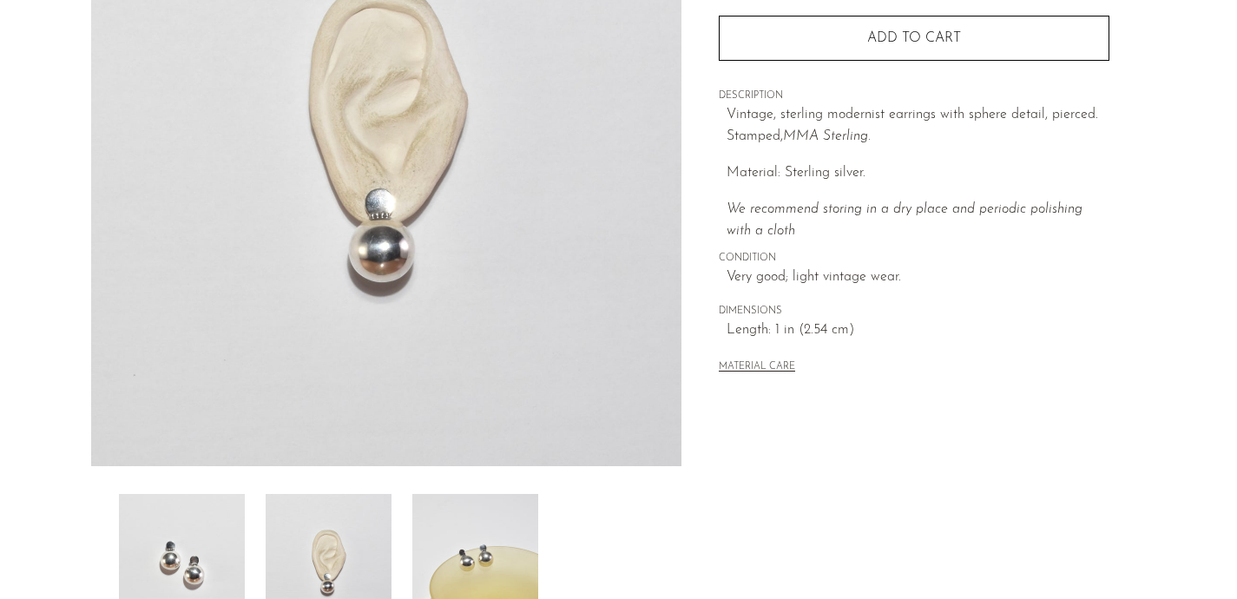
click at [477, 555] on img at bounding box center [475, 563] width 126 height 139
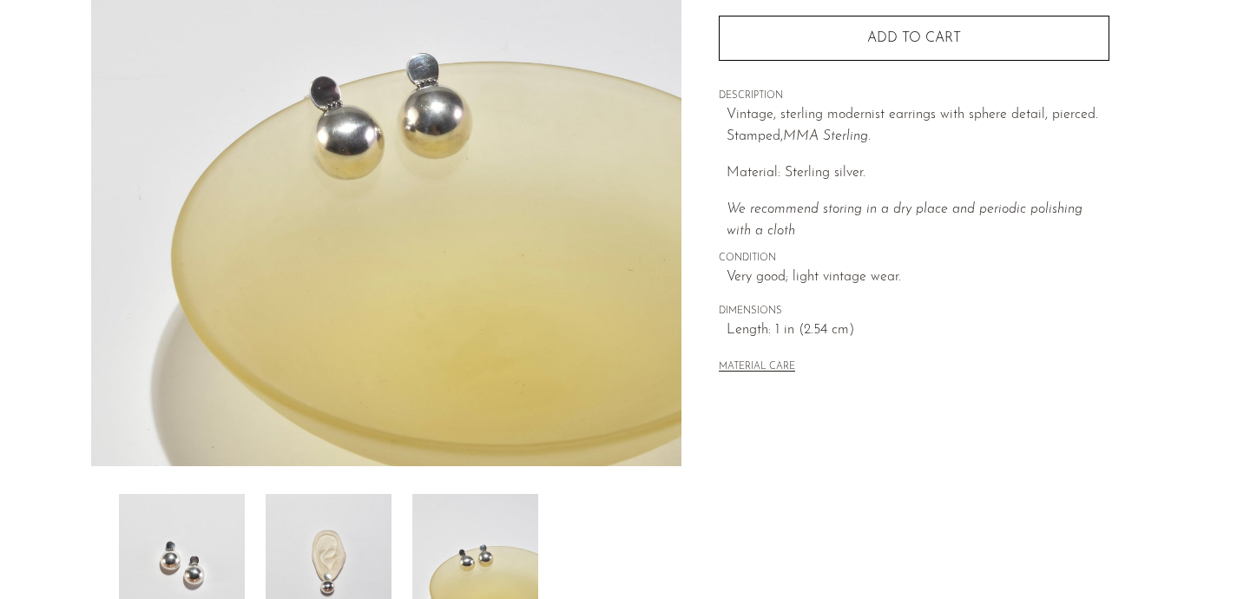
click at [370, 568] on img at bounding box center [329, 563] width 126 height 139
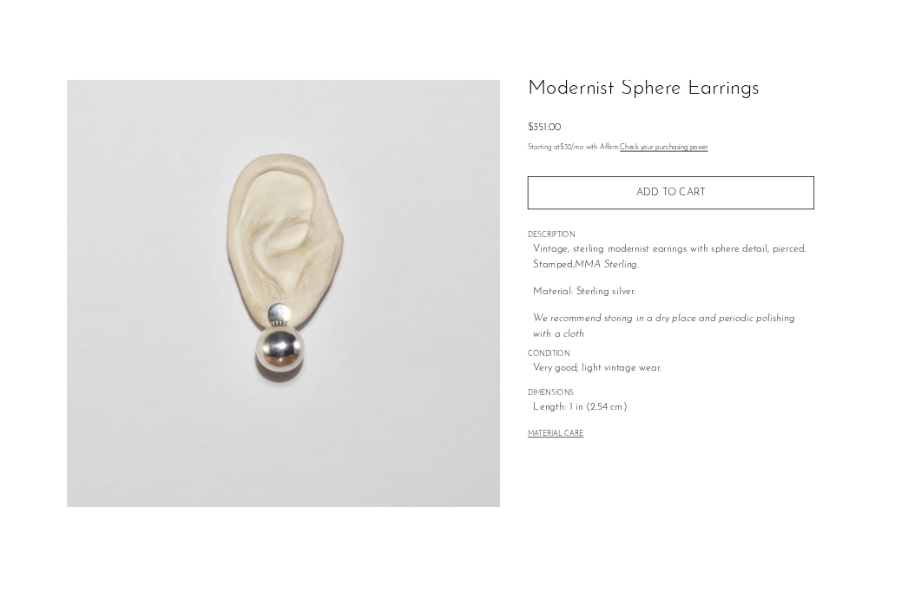
scroll to position [102, 0]
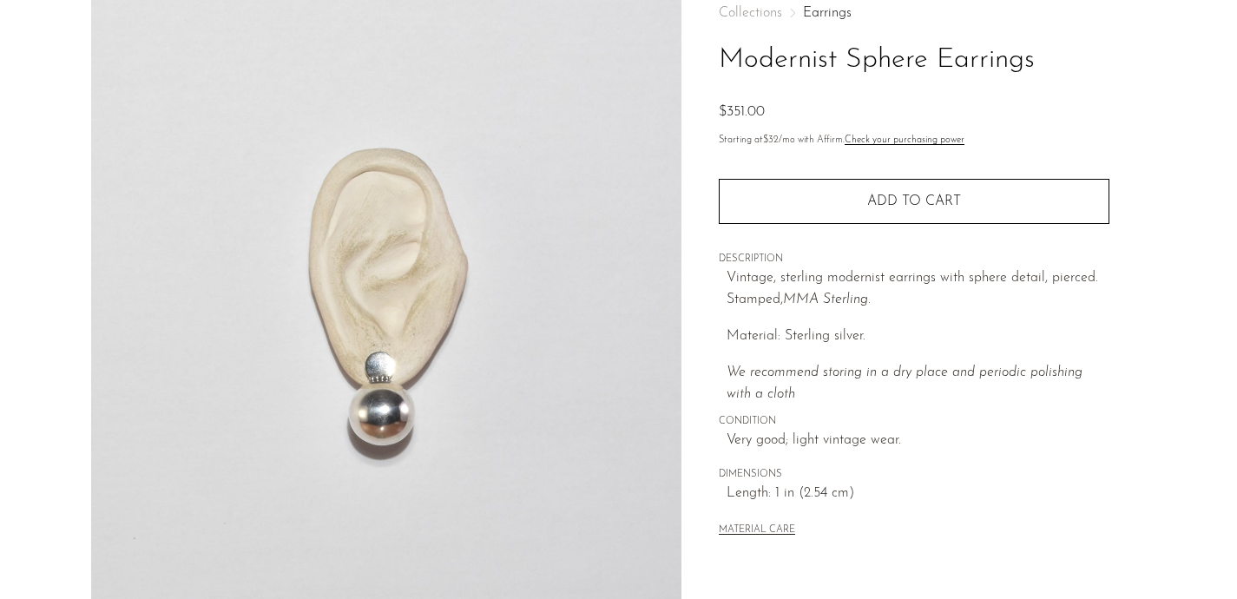
click at [206, 115] on img at bounding box center [386, 303] width 591 height 651
